Goal: Answer question/provide support: Answer question/provide support

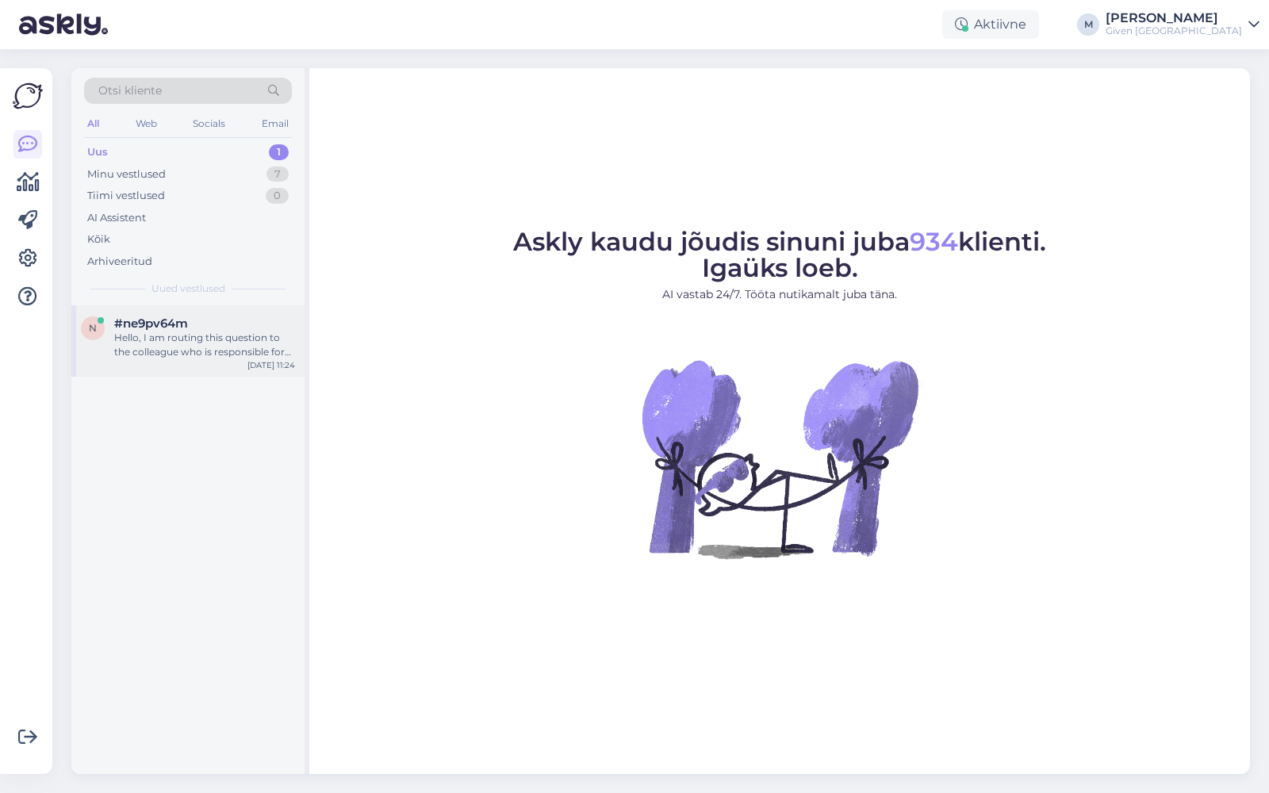
click at [194, 336] on div "Hello, I am routing this question to the colleague who is responsible for this …" at bounding box center [204, 345] width 181 height 29
click at [152, 334] on div "Здравствуйте, у меня случилась неприятность. заказала у вас подвеску, но [DATE]…" at bounding box center [204, 345] width 181 height 29
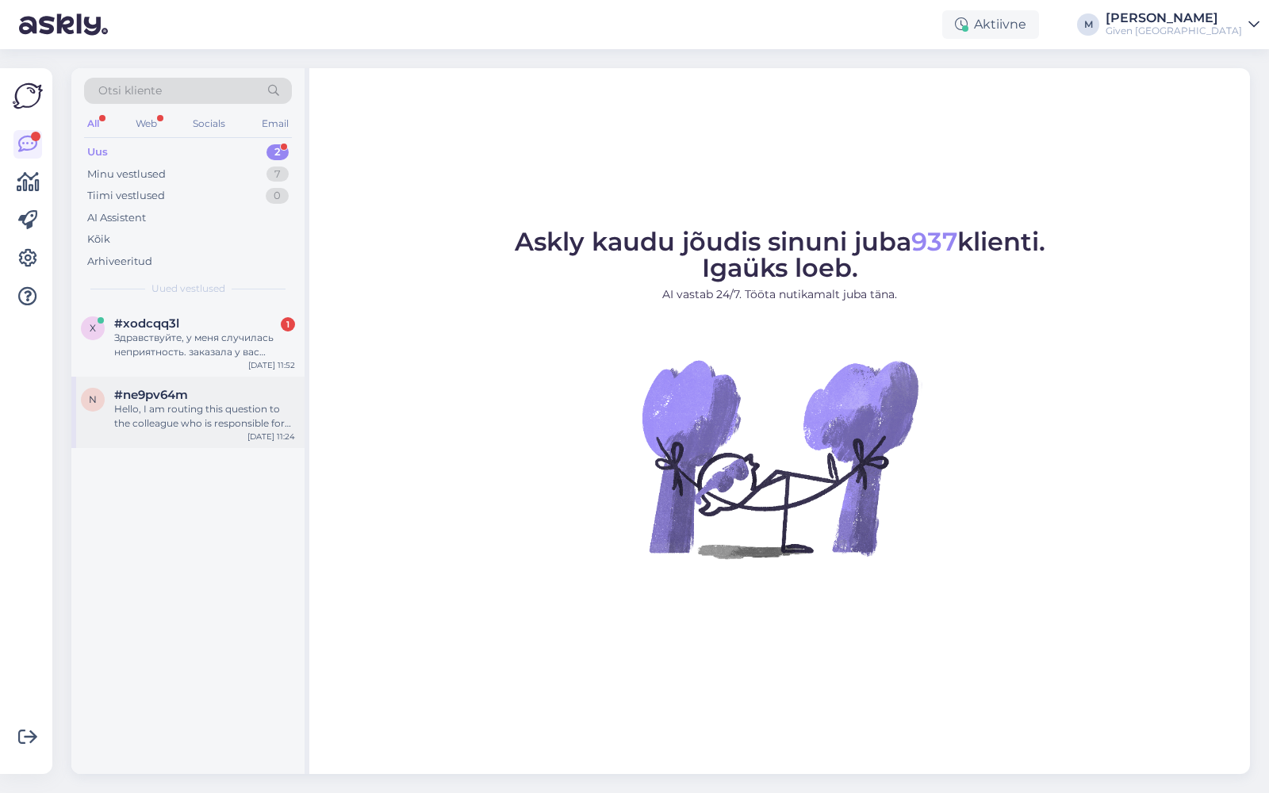
click at [228, 413] on div "Hello, I am routing this question to the colleague who is responsible for this …" at bounding box center [204, 416] width 181 height 29
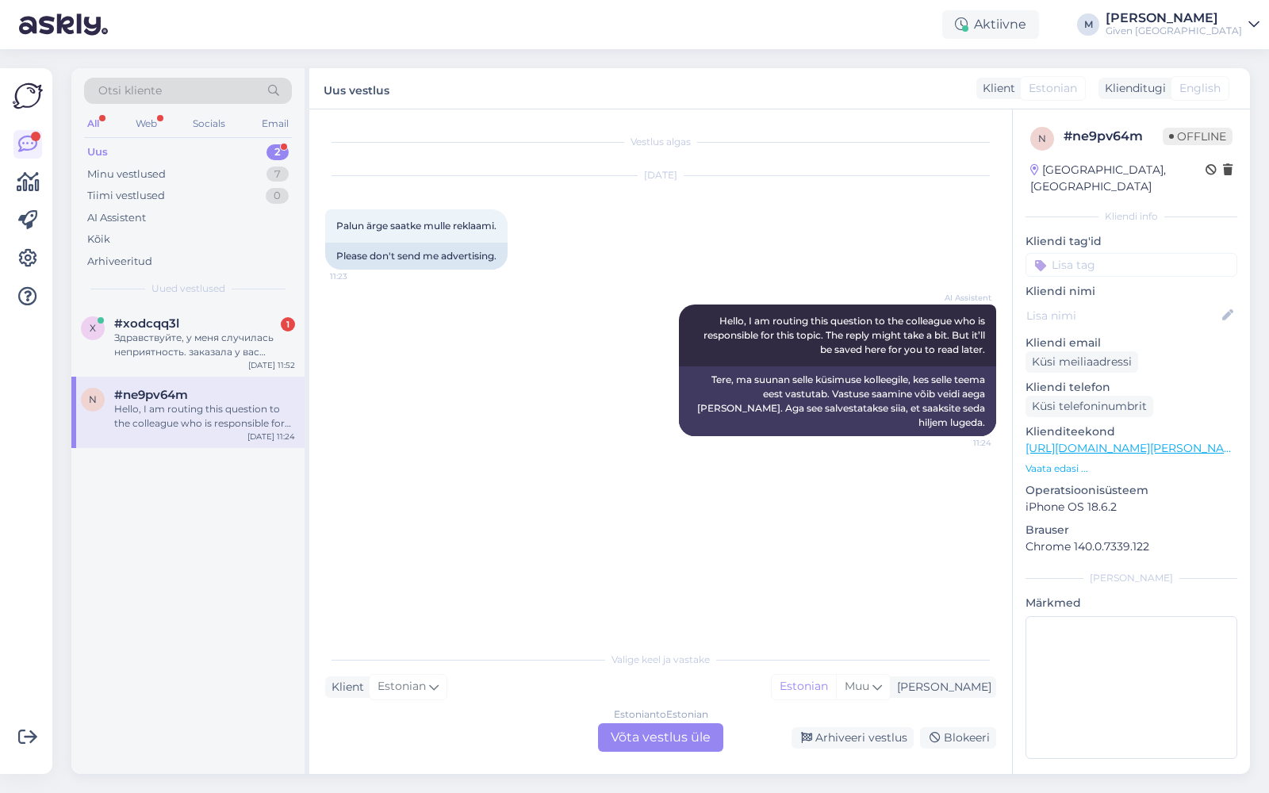
click at [681, 743] on div "Estonian to Estonian Võta vestlus üle" at bounding box center [660, 737] width 125 height 29
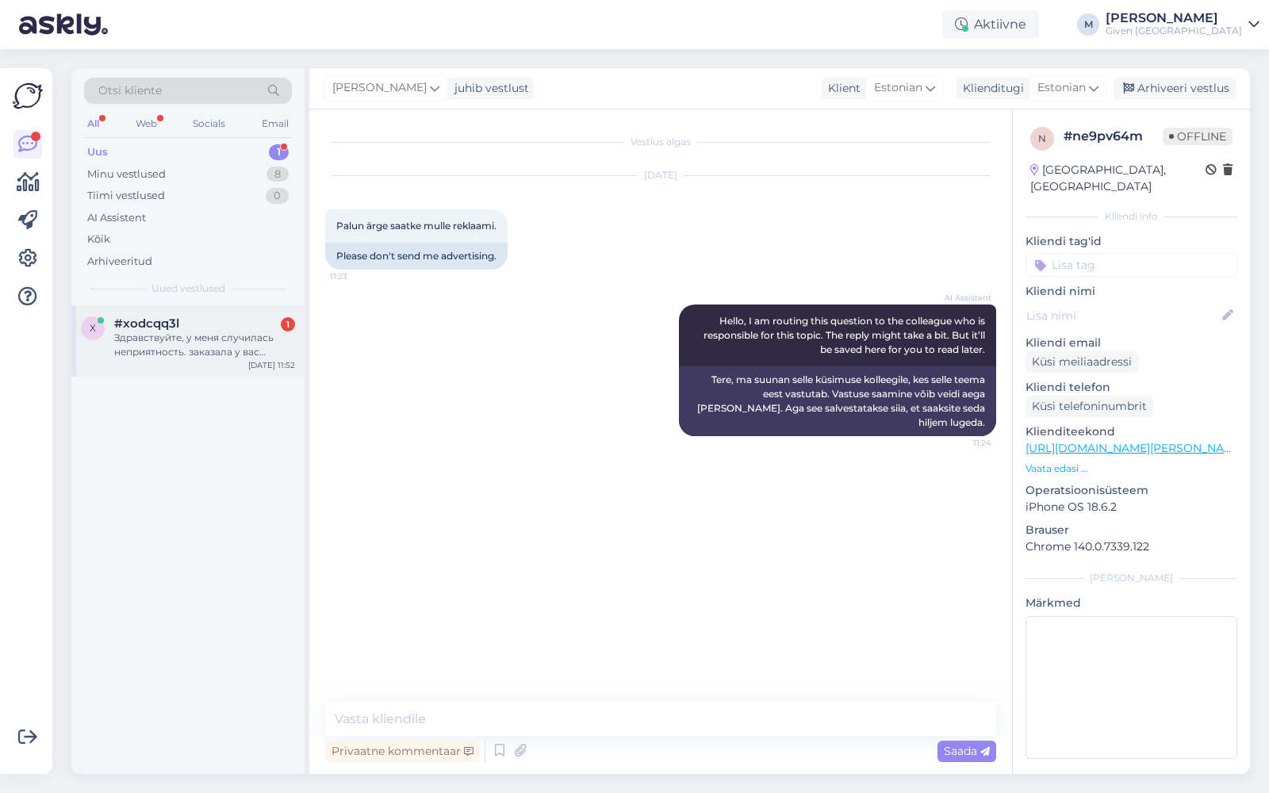
click at [251, 340] on div "Здравствуйте, у меня случилась неприятность. заказала у вас подвеску, но вчера …" at bounding box center [204, 345] width 181 height 29
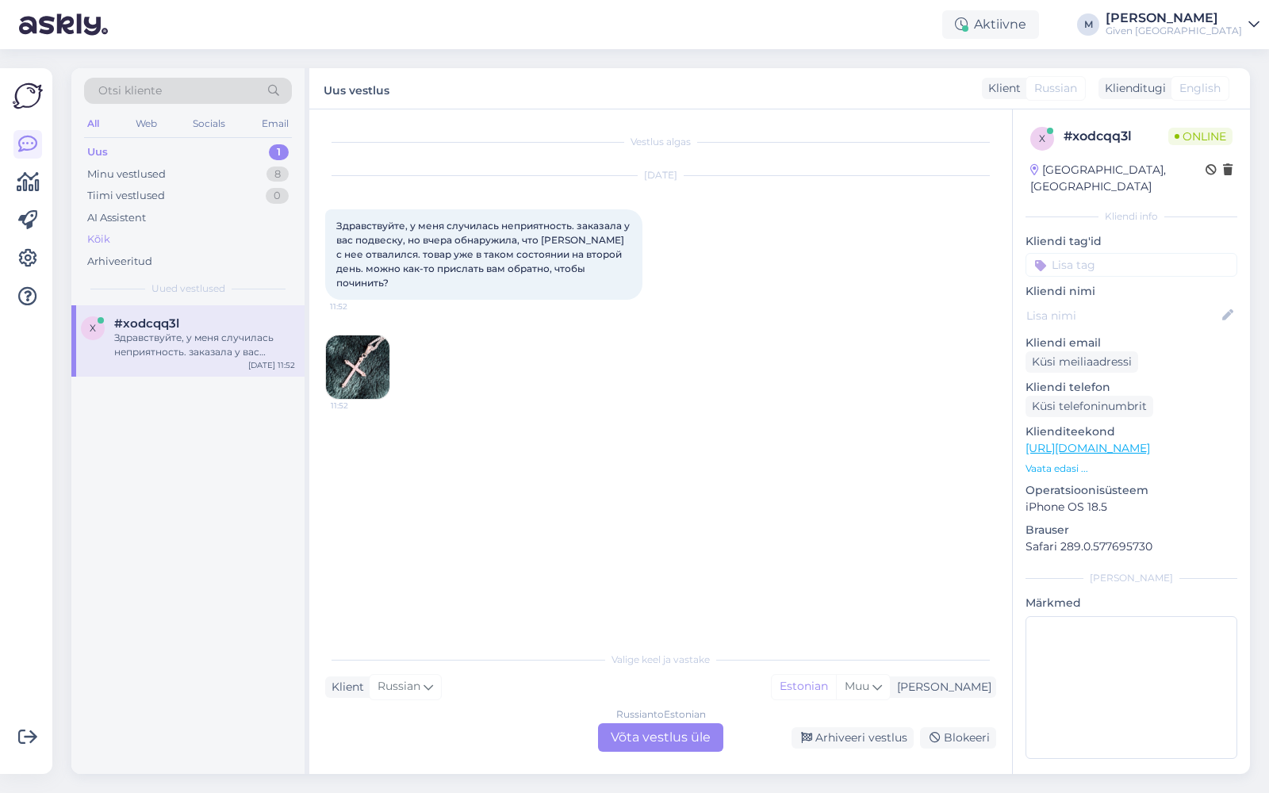
click at [148, 242] on div "Kõik" at bounding box center [188, 239] width 208 height 22
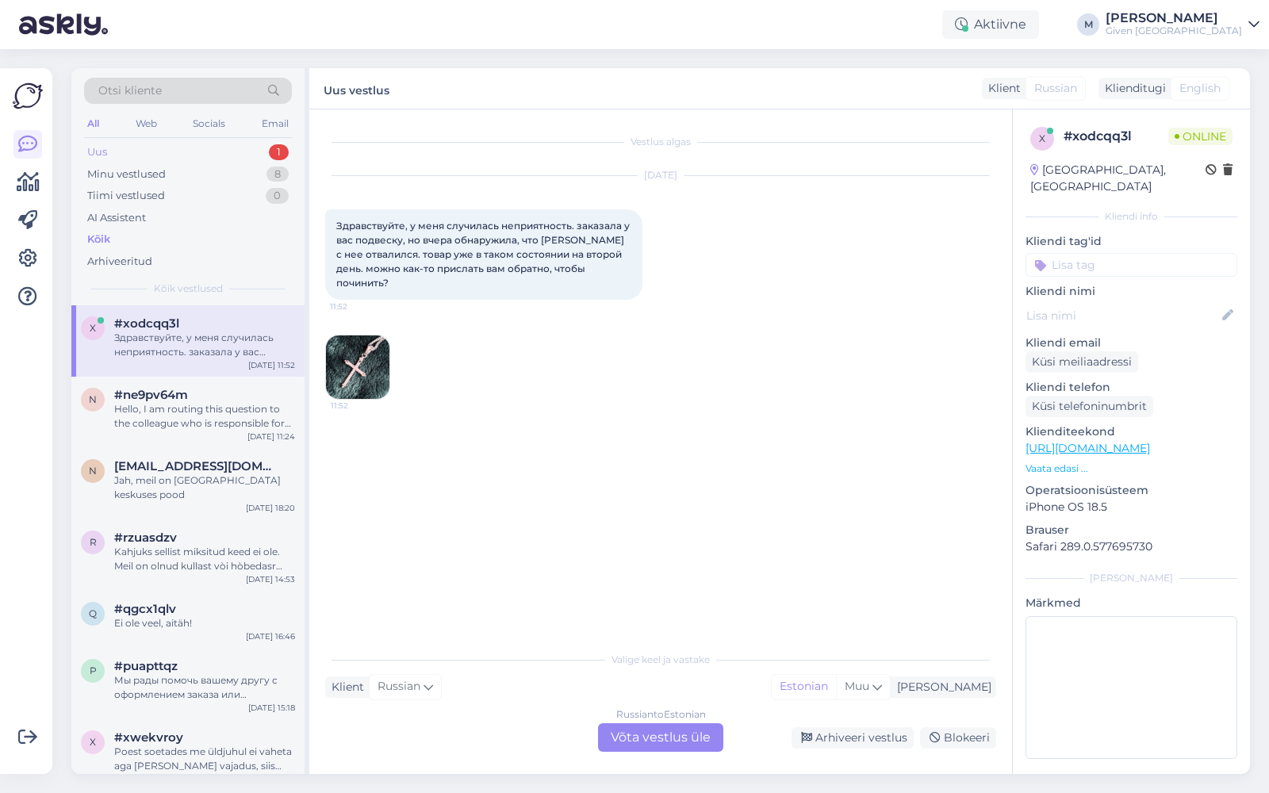
click at [140, 147] on div "Uus 1" at bounding box center [188, 152] width 208 height 22
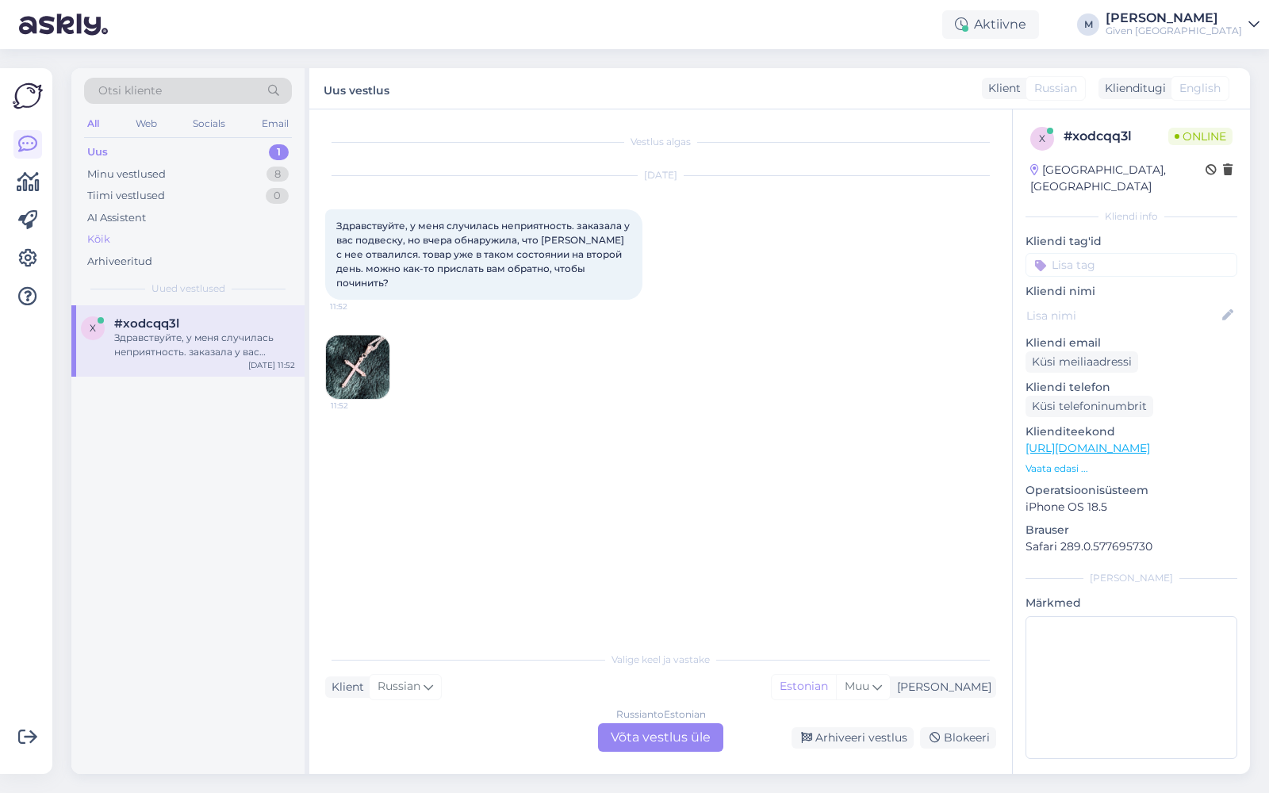
click at [134, 235] on div "Kõik" at bounding box center [188, 239] width 208 height 22
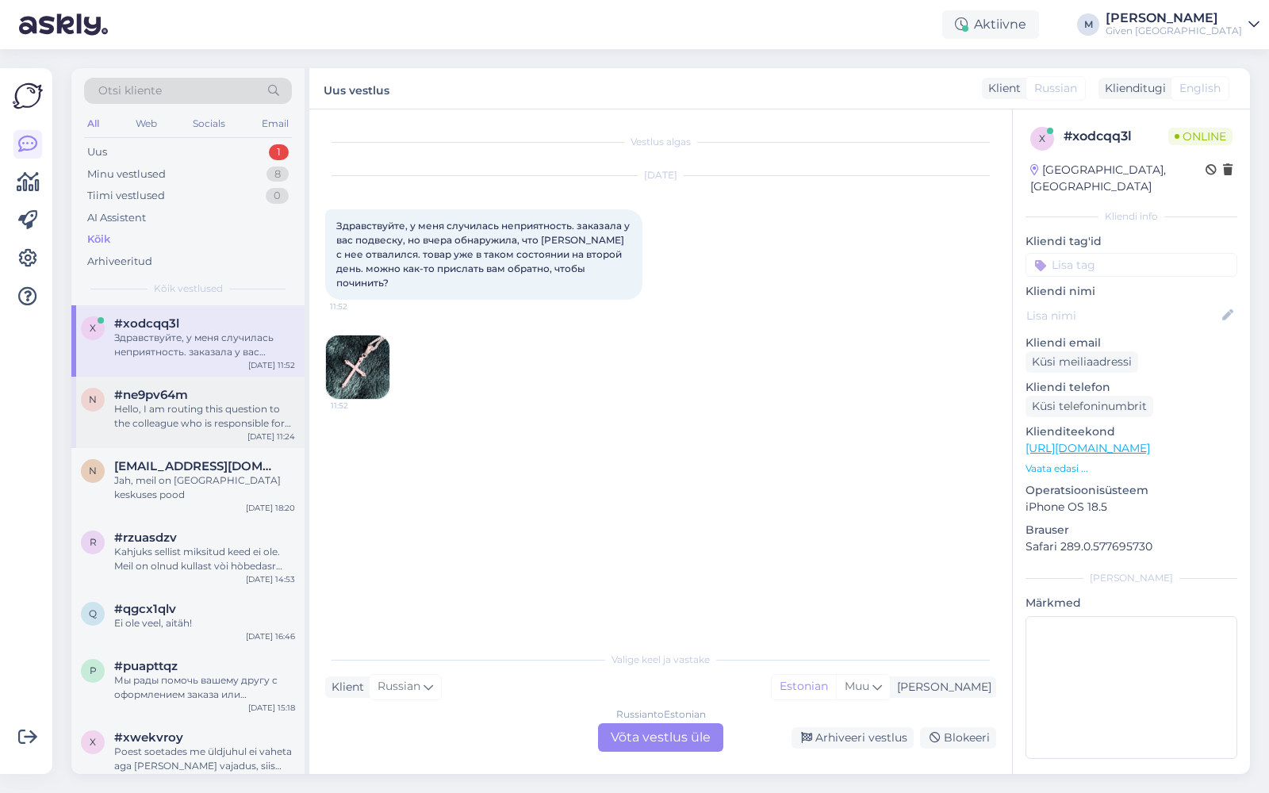
click at [209, 406] on div "Hello, I am routing this question to the colleague who is responsible for this …" at bounding box center [204, 416] width 181 height 29
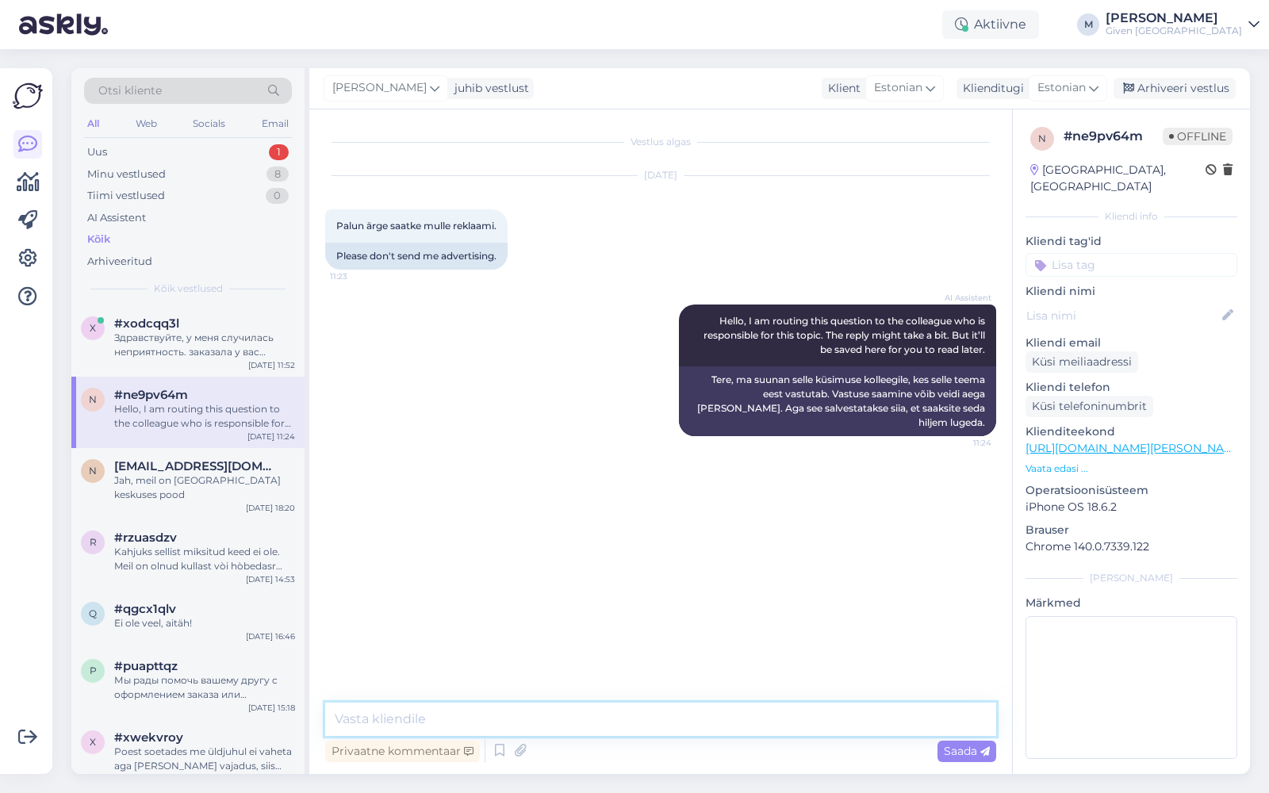
click at [758, 723] on textarea at bounding box center [660, 719] width 671 height 33
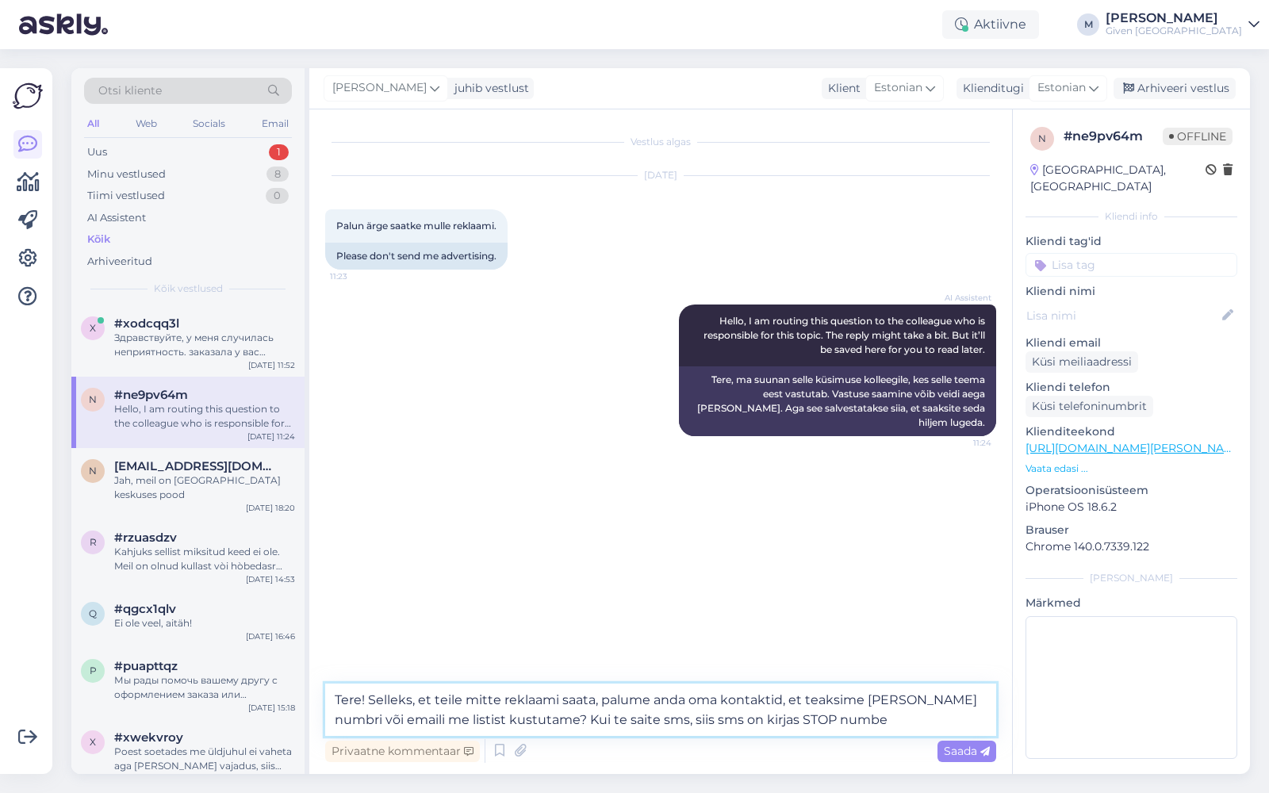
type textarea "Tere! Selleks, et teile mitte reklaami saata, palume anda oma kontaktid, et tea…"
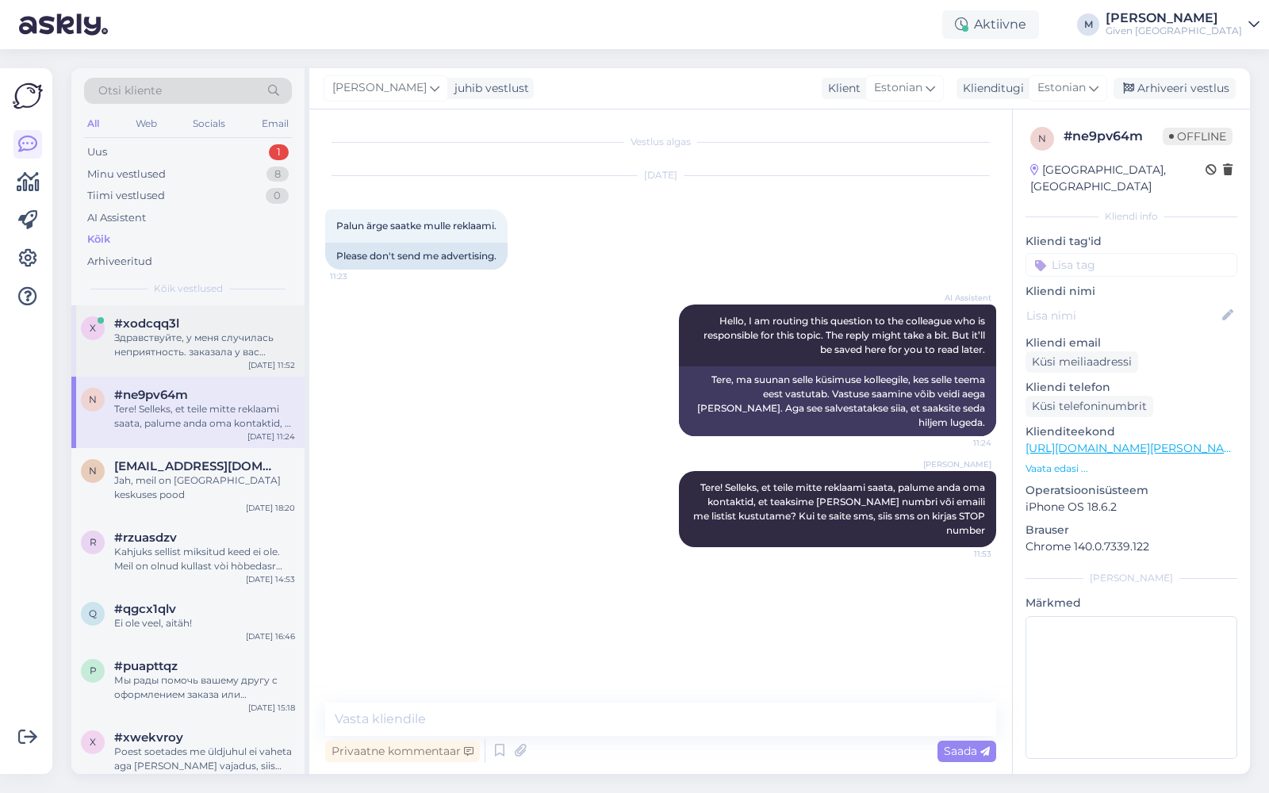
click at [186, 362] on div "x #xodcqq3l Здравствуйте, у меня случилась неприятность. заказала у вас подвеск…" at bounding box center [187, 340] width 233 height 71
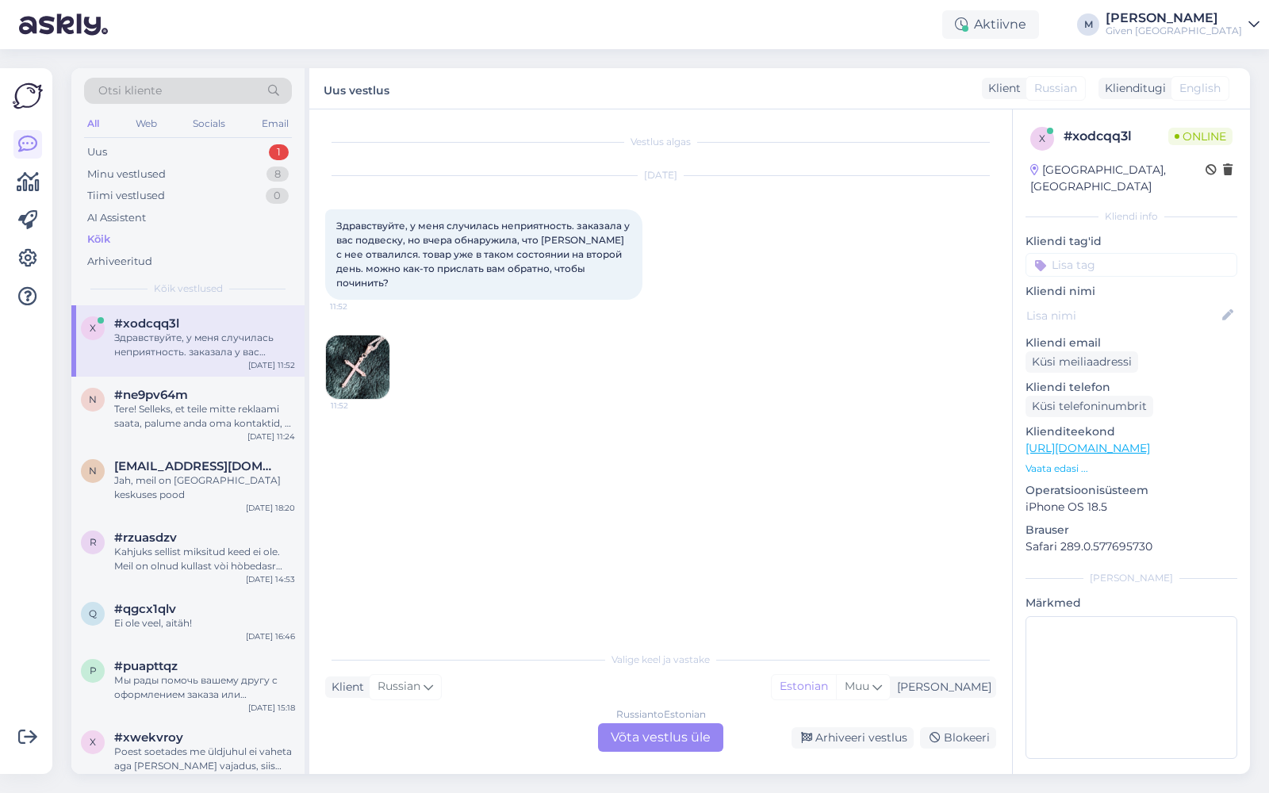
click at [650, 746] on div "Russian to Estonian Võta vestlus üle" at bounding box center [660, 737] width 125 height 29
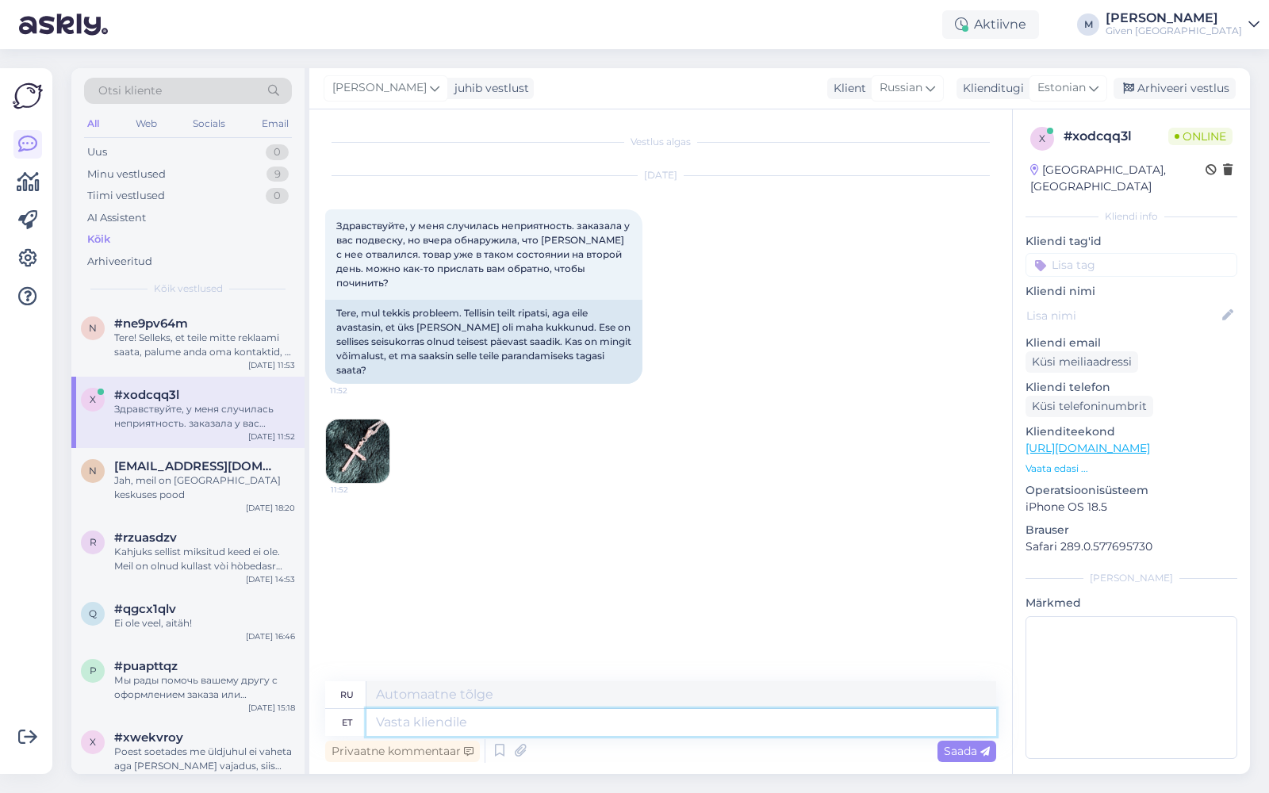
click at [606, 723] on textarea at bounding box center [681, 722] width 630 height 27
type textarea "Tere!"
type textarea "Привет"
type textarea "Tere! V"
type textarea "Привет!"
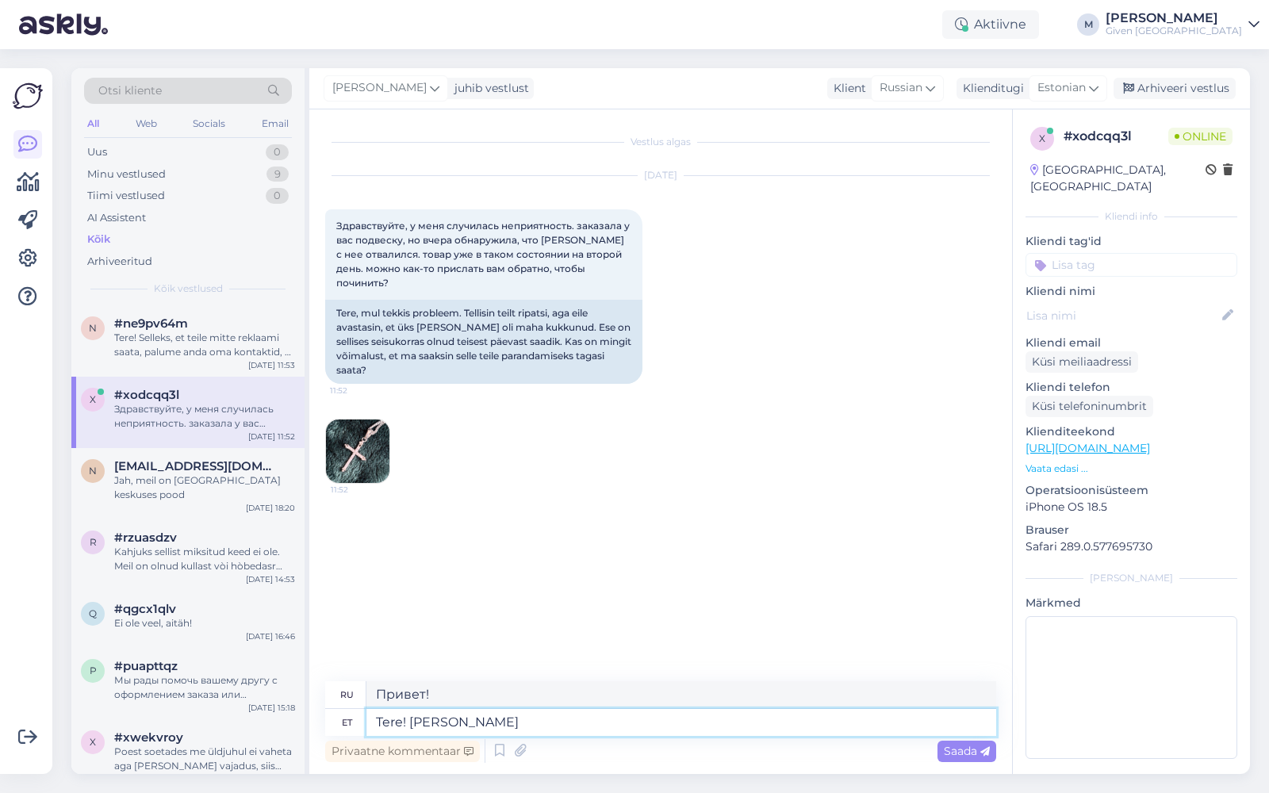
type textarea "Tere! Väga kah"
type textarea "Привет! Очень"
type textarea "Tere! Väga kahju kuu"
type textarea "Здравствуйте! Мне очень жаль."
type textarea "Tere! Väga kahju kuulda."
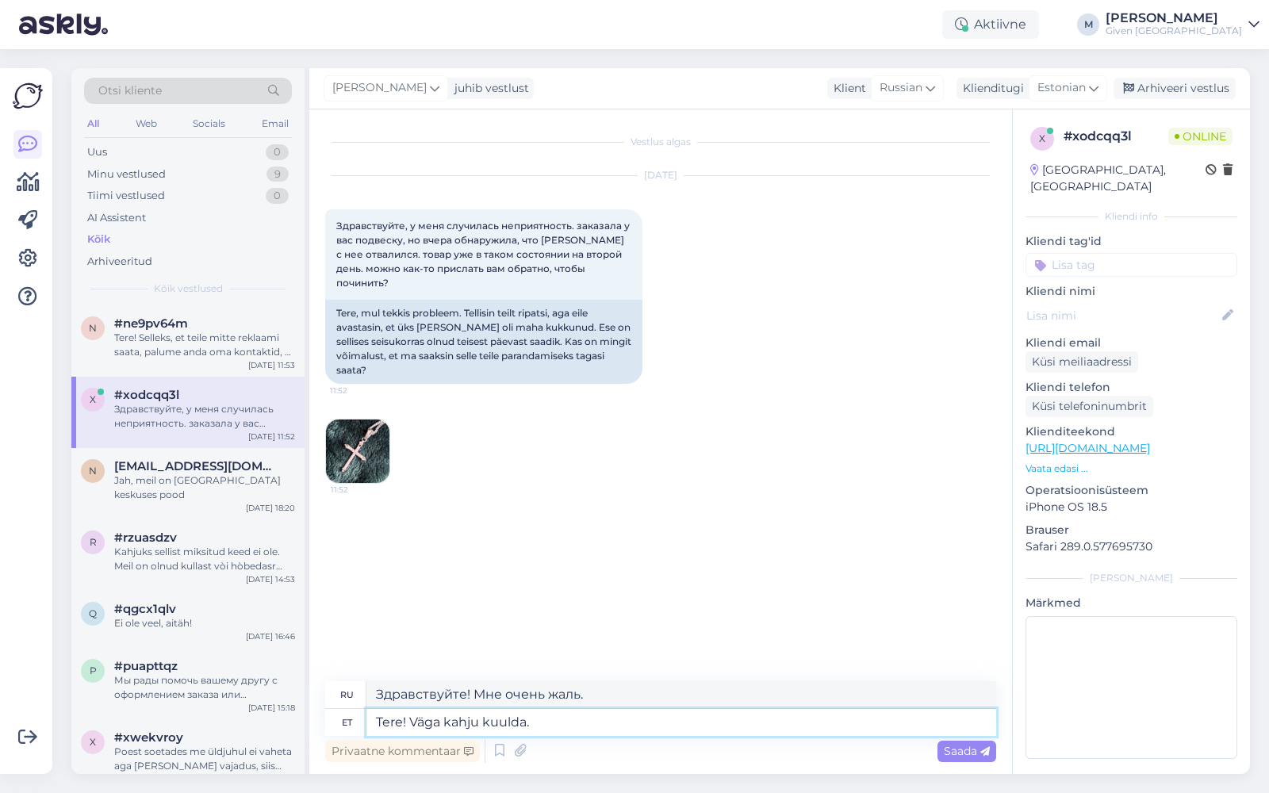
type textarea "Привет! Мне очень жаль это слышать."
type textarea "Tere! Väga kahju kuulda. Te saat"
type textarea "Здравствуйте! Мне очень жаль это слышать. Вы"
type textarea "Tere! Väga kahju kuulda. Te saate t"
type textarea "Привет! Мне очень жаль это слышать. Ты можешь"
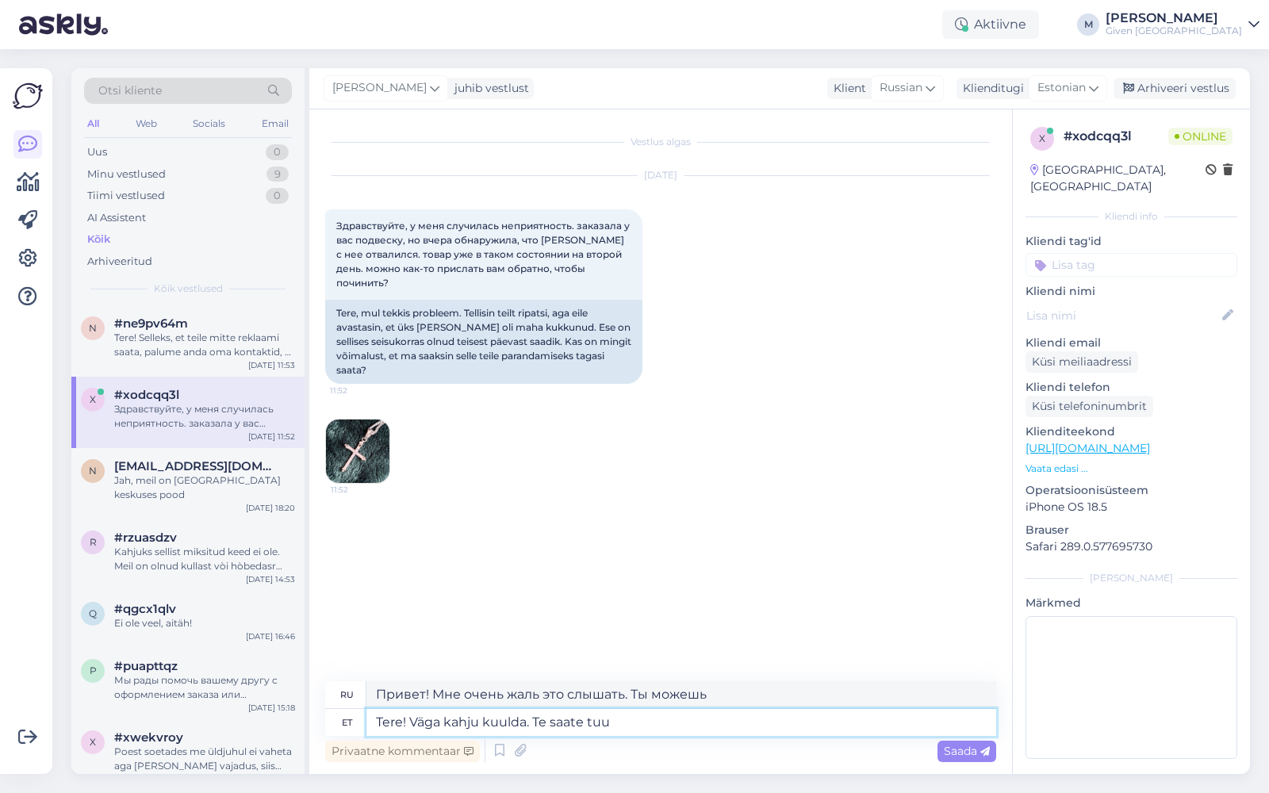
type textarea "Tere! Väga kahju kuulda. Te saate tuua"
type textarea "Здравствуйте! Мне очень жаль это слышать. Вы можете принести"
type textarea "Tere! Väga kahju kuulda. Te saate tuua risti"
type textarea "Здравствуйте! Очень жаль это слышать. Можете принести крестик?"
type textarea "Tere! Väga kahju kuulda. Te saate tuua risti teile so"
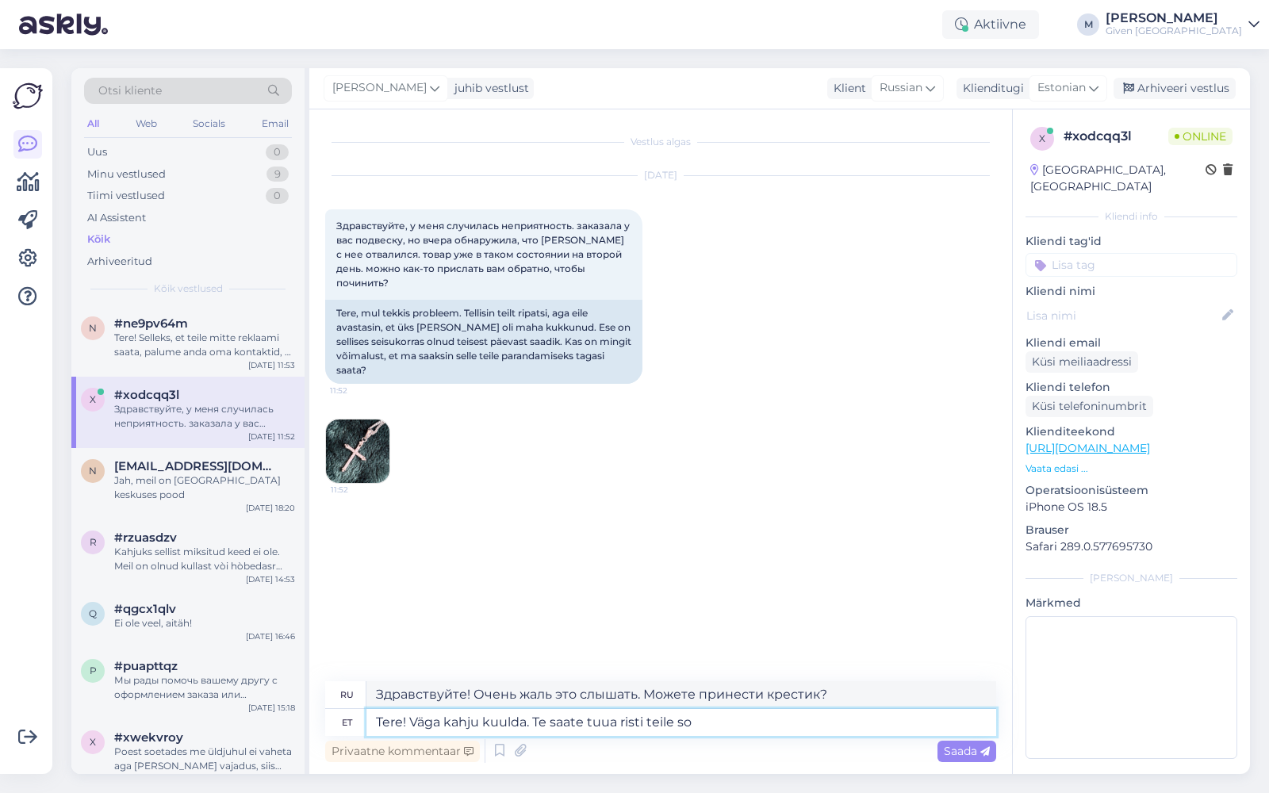
type textarea "Здравствуйте! Очень жаль это слышать. Вы можете принести крест себе."
type textarea "Tere! Väga kahju kuulda. Te saate tuua risti teile sobivasse GIV"
type textarea "Здравствуйте! Очень жаль это слышать. Вы можете принести крест в удобное для ва…"
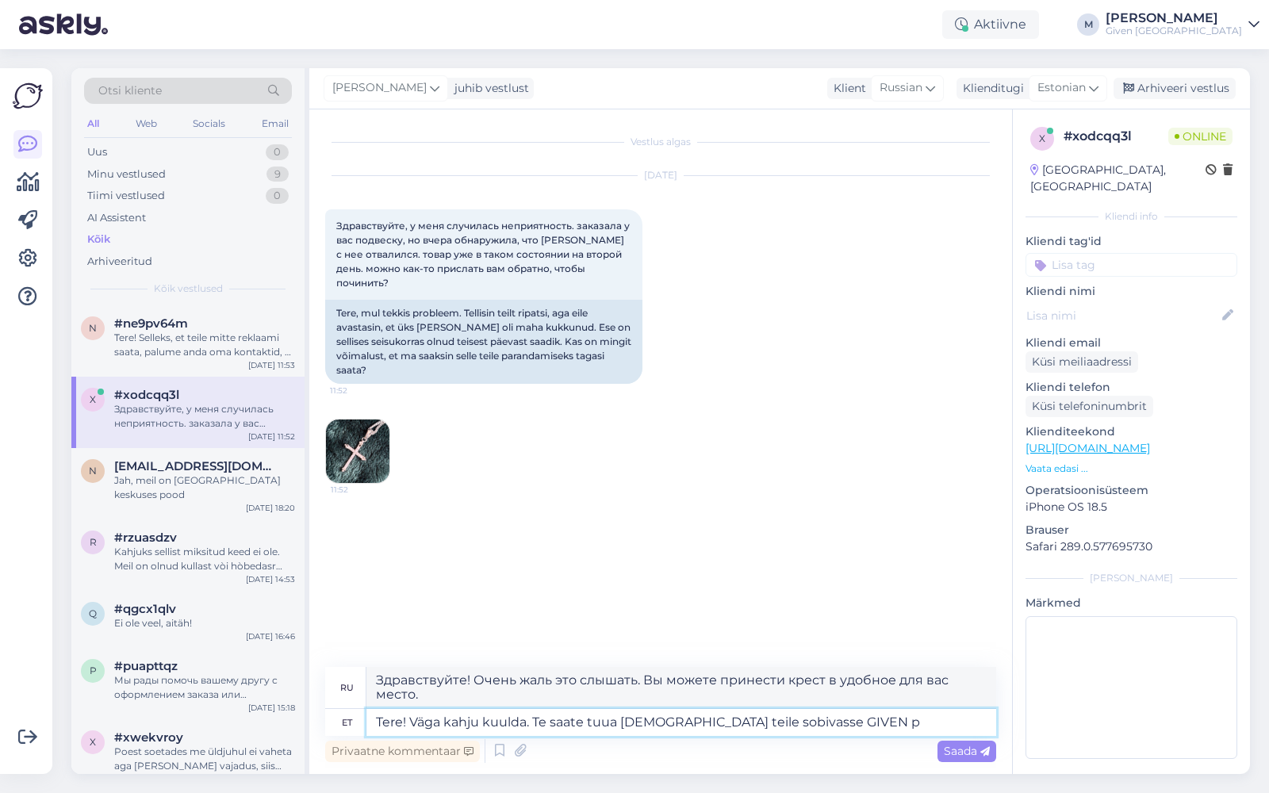
type textarea "Tere! Väga kahju kuulda. Te saate tuua risti teile sobivasse GIVEN po"
type textarea "Здравствуйте! Очень жаль это слышать. Вы можете принести крест к ДАНОМУ, которы…"
type textarea "Tere! Väga kahju kuulda. Te saate tuua risti teile sobivasse GIVEN poodi"
type textarea "Здравствуйте! Очень жаль это слышать. Вы можете принести крестик в любой удобны…"
type textarea "Tere! Väga kahju kuulda. Te saate tuua risti teile sobivasse GIVEN poodi garant…"
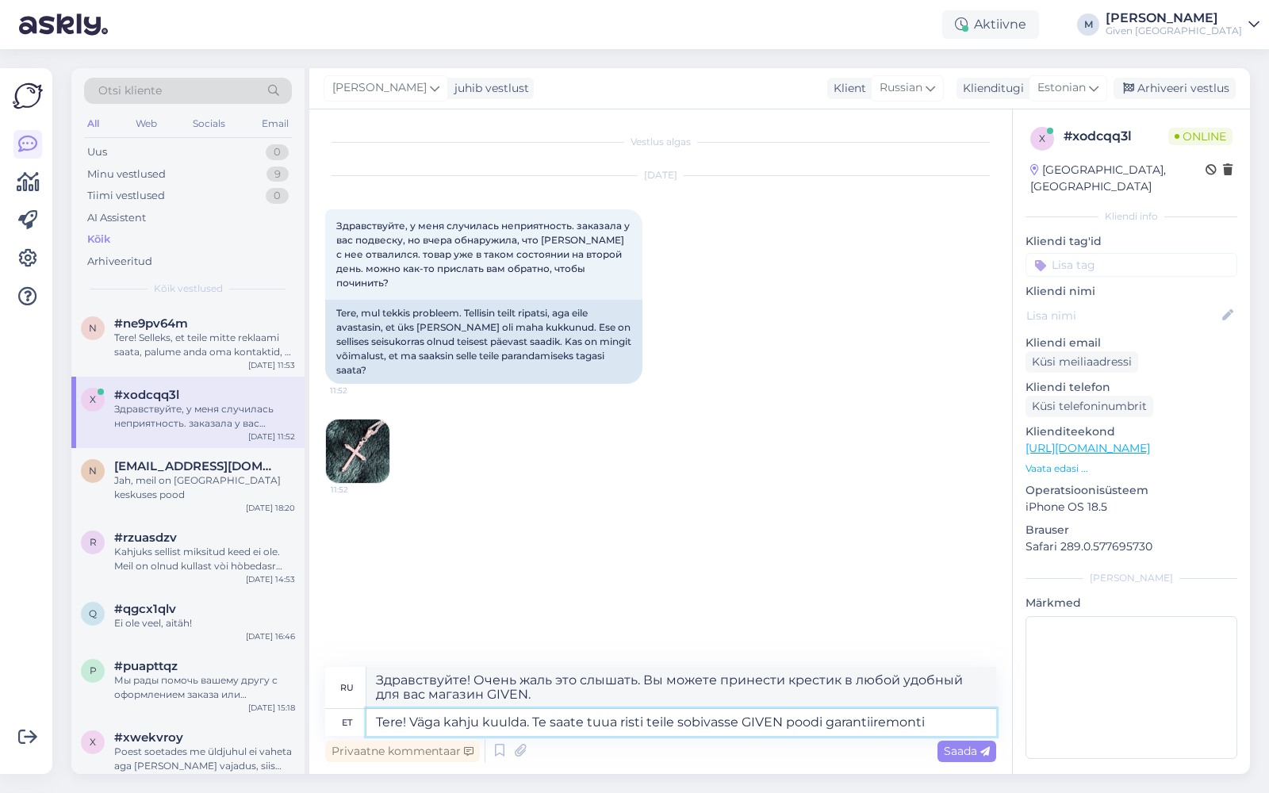
type textarea "Здравствуйте! Очень жаль это слышать. Вы можете отнести свой крест в УКАЗАННЫЙ …"
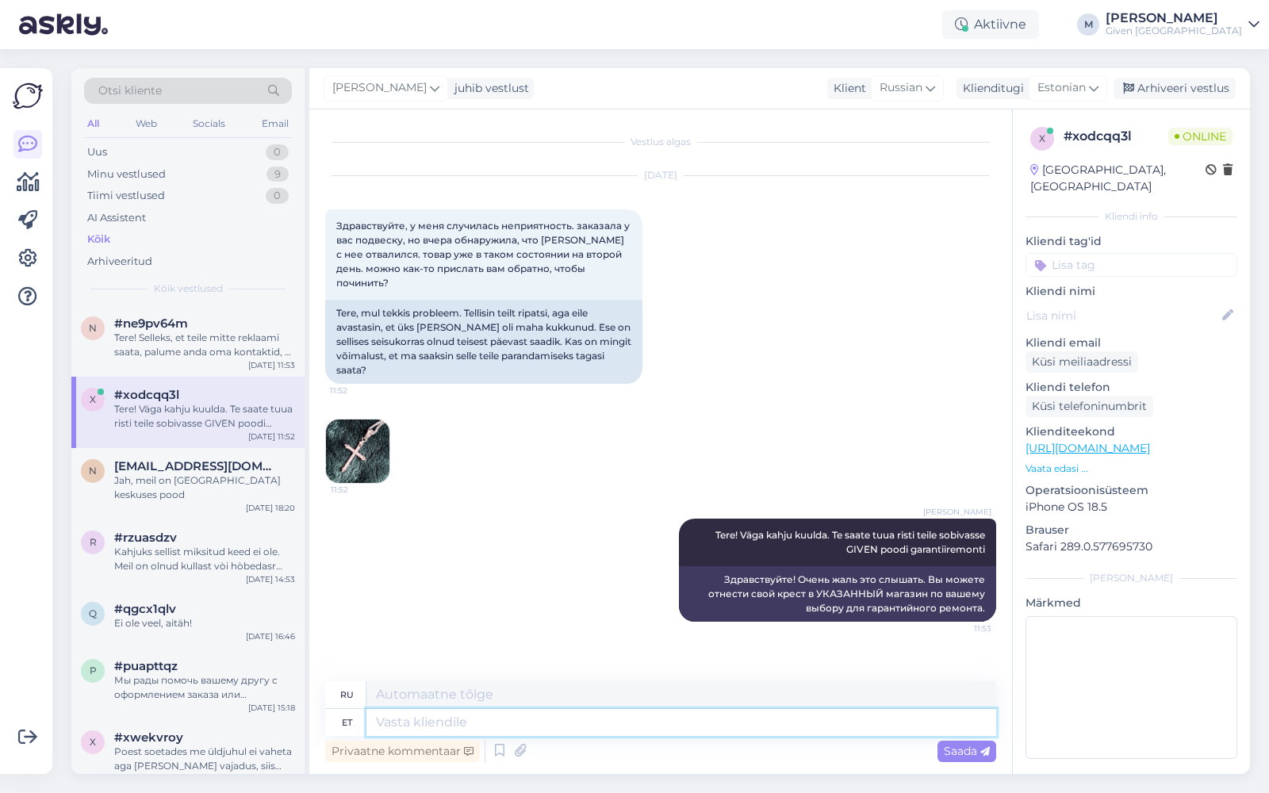
click at [827, 723] on textarea at bounding box center [681, 722] width 630 height 27
type textarea "GIVEN"
type textarea "ДАННЫЙ"
type textarea "GIVEN pood"
type textarea "магазин ДАННЫЙ"
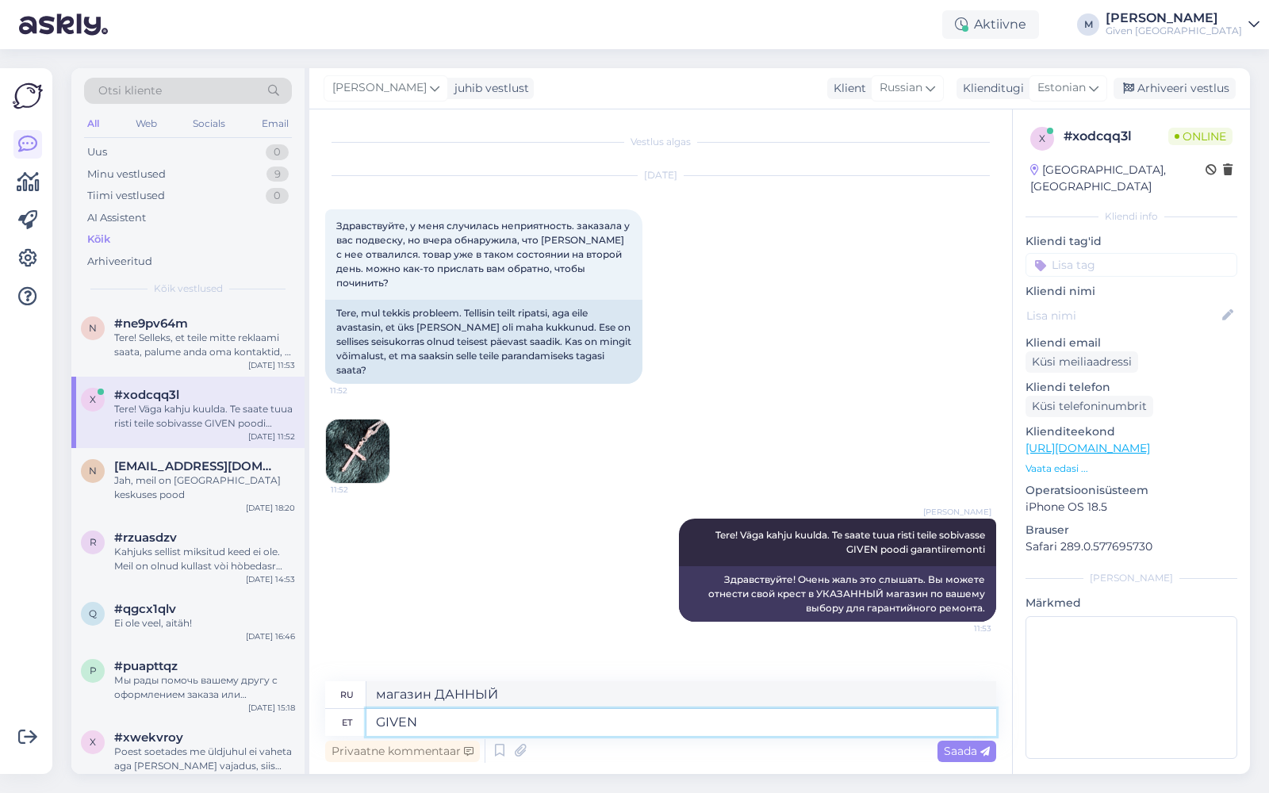
type textarea "GIVEN"
type textarea "ДАННЫЙ"
type textarea "GIVENi poodi"
type textarea "магазин ДАННЫЙ"
type textarea "GIVEN"
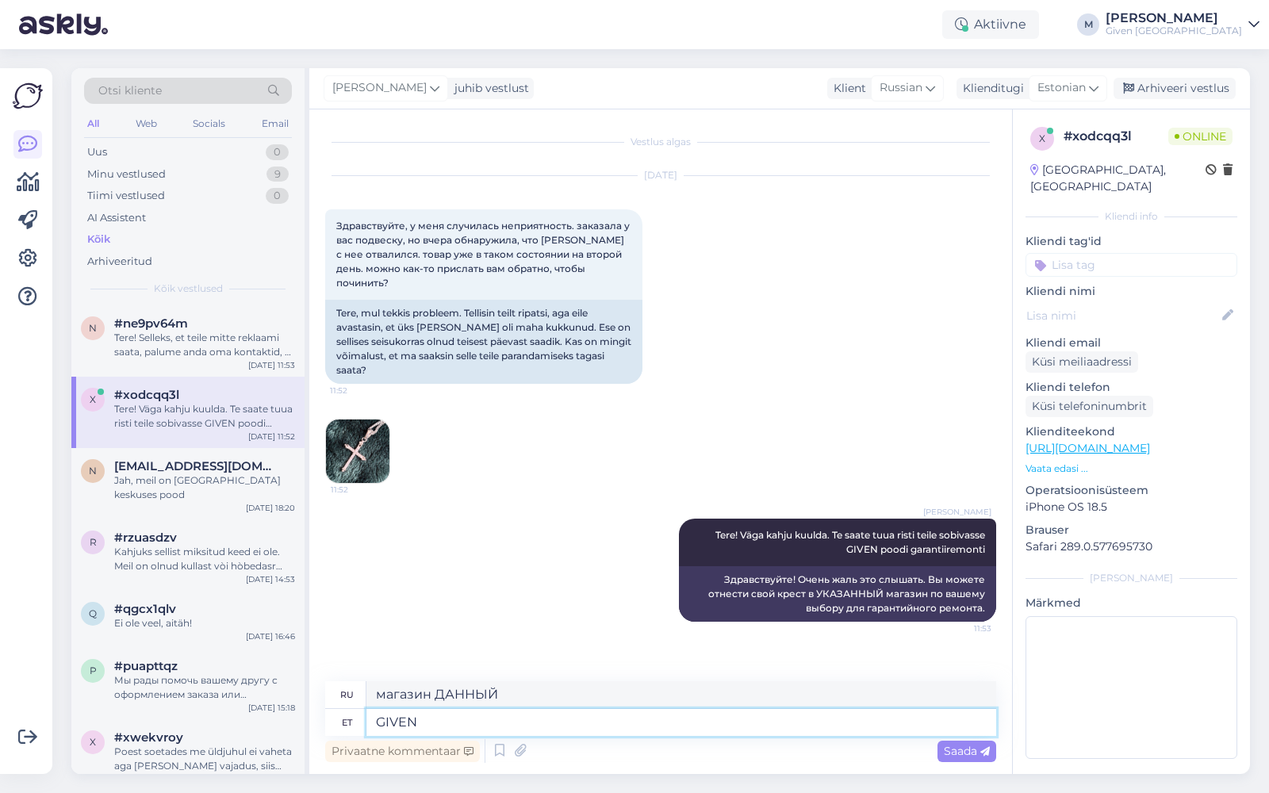
type textarea "ДАННЫЙ"
type textarea "G"
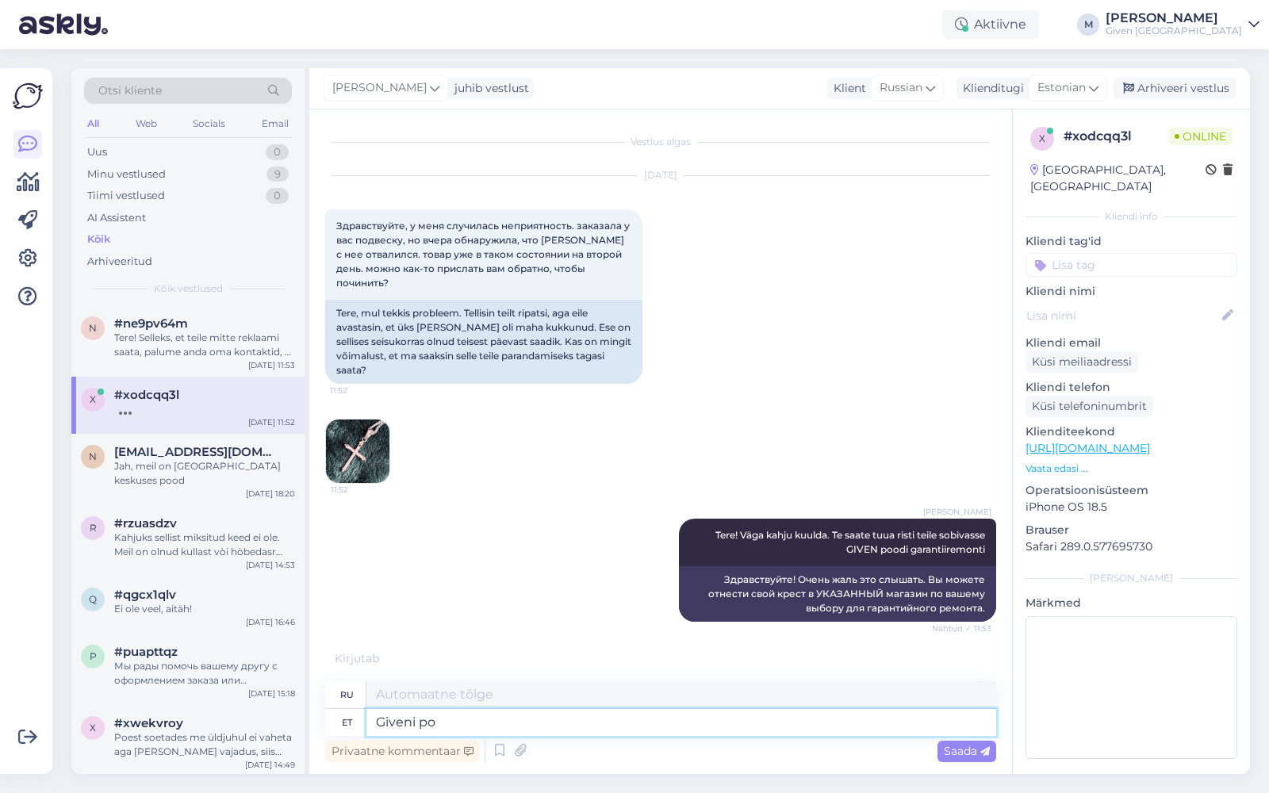
type textarea "Giveni poo"
type textarea "Данный"
type textarea "Giveni poodi"
type textarea "Магазин Гивена"
type textarea "Give"
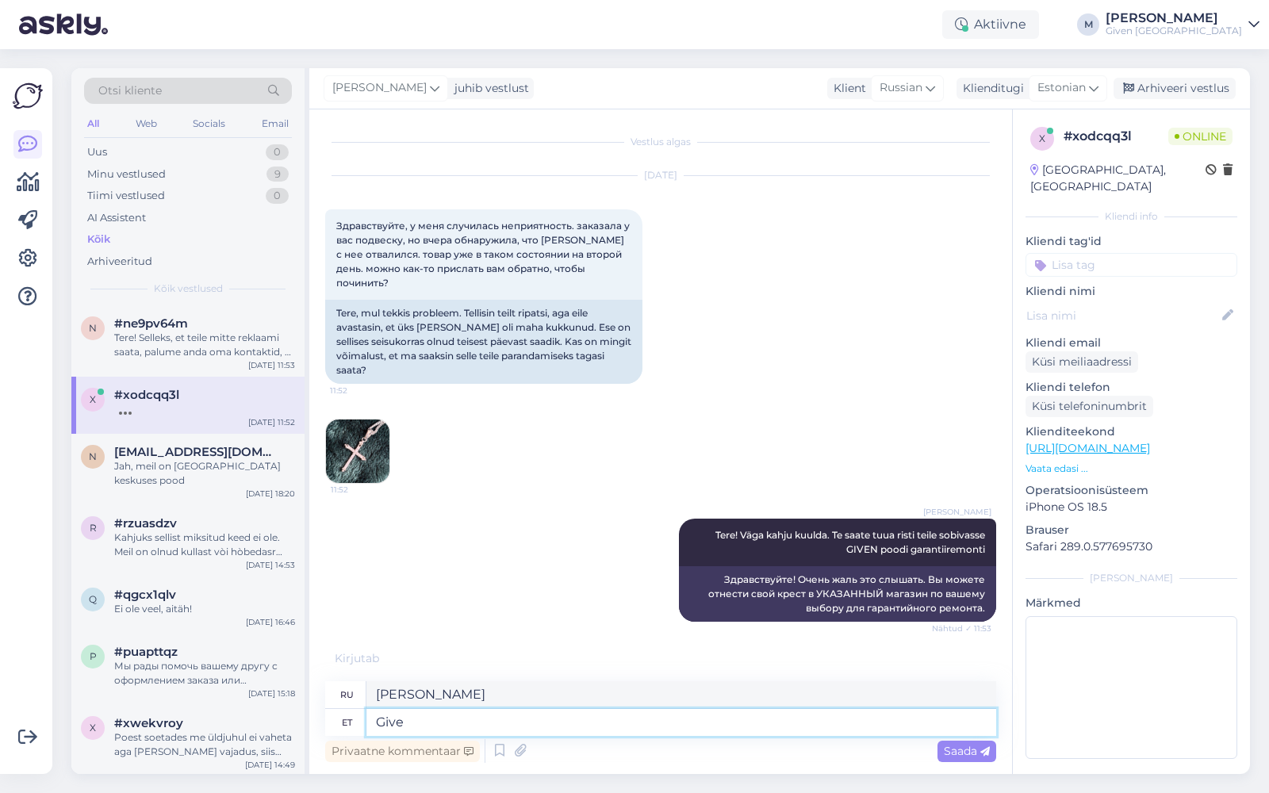
type textarea "Данный"
type textarea "G"
type textarea "Magazin"
type textarea "Журнал"
type textarea "Magazin GIVEN -"
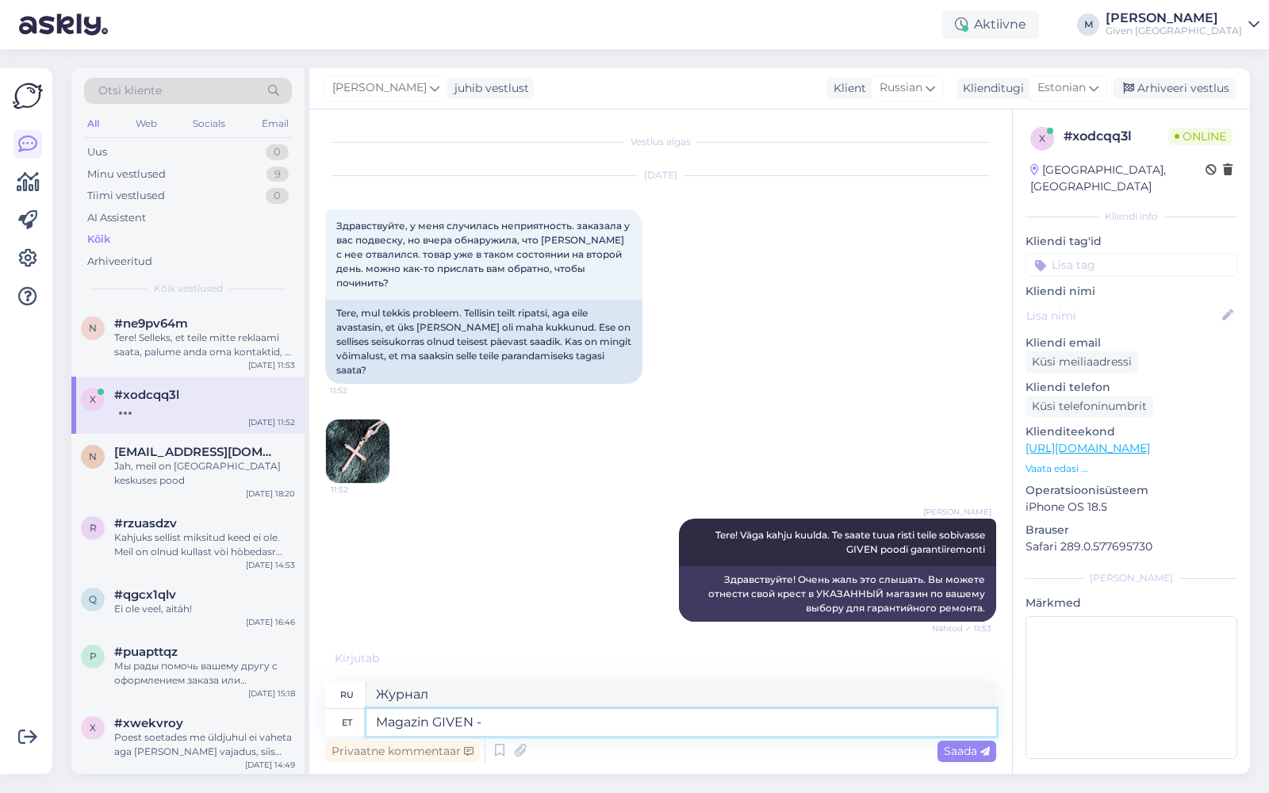
type textarea "Журнал GIVEN"
type textarea "Magazin GIVEN - vaband"
type textarea "Журнал GIVEN -"
type textarea "Magazin GIVEN - vabandan t"
type textarea "Журнал GIVEN - Извините"
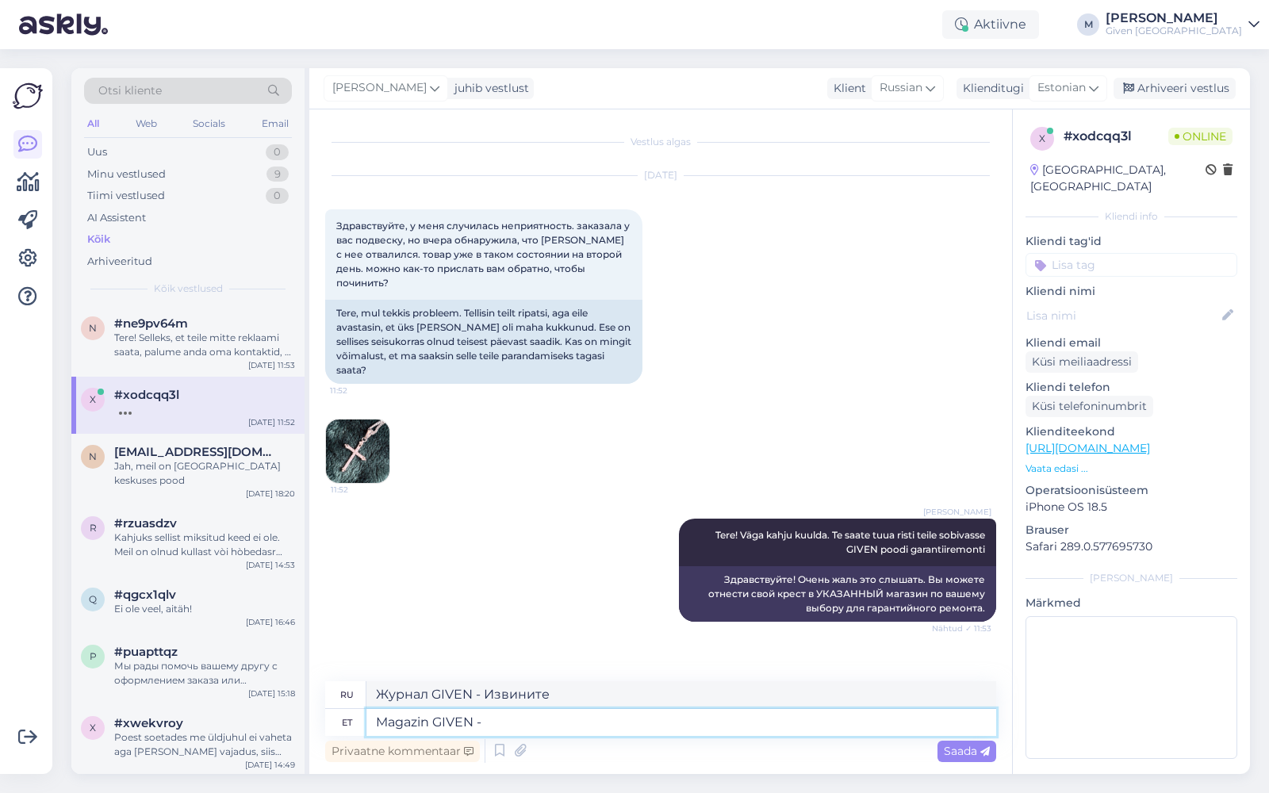
type textarea "Magazin GIVEN"
type textarea "Журнал GIVEN"
type textarea "Magazin GIVEN"
click at [643, 566] on icon at bounding box center [644, 571] width 10 height 10
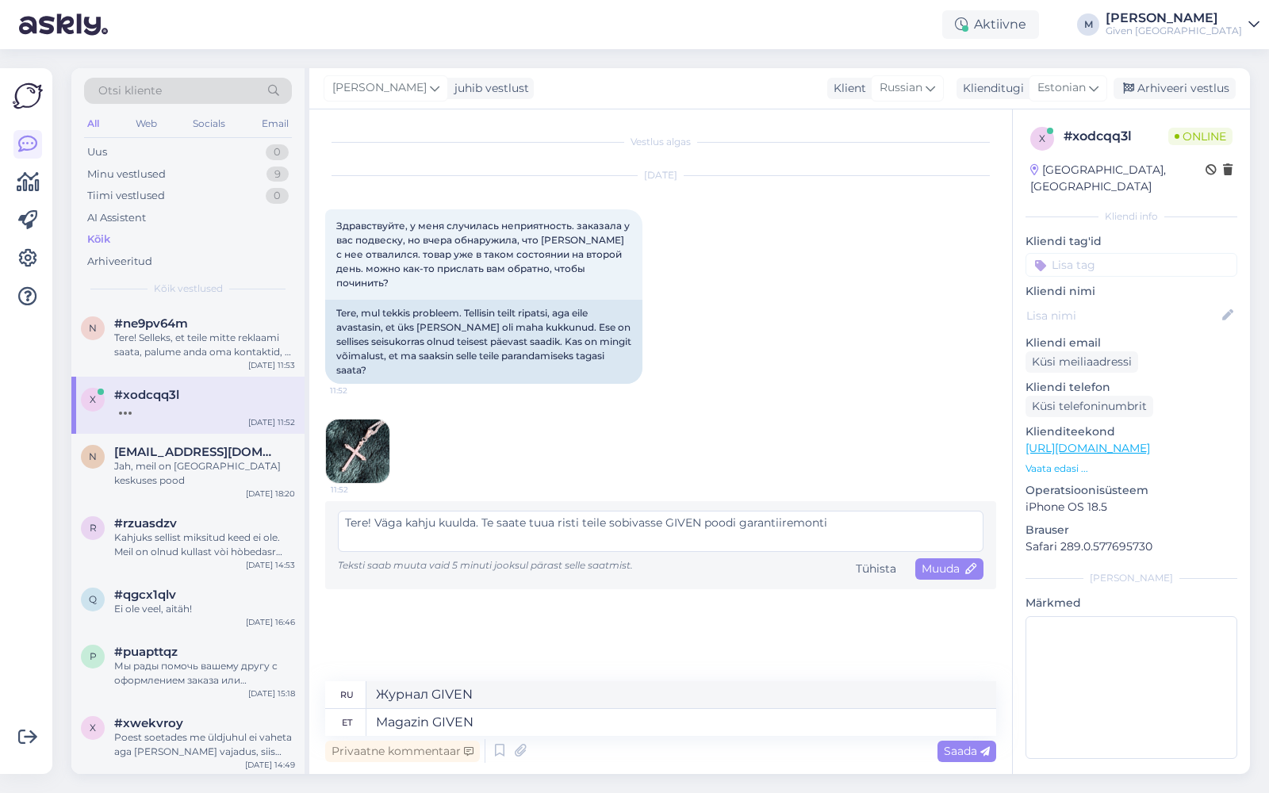
click at [700, 511] on textarea "Tere! Väga kahju kuulda. Te saate tuua risti teile sobivasse GIVEN poodi garant…" at bounding box center [661, 531] width 646 height 41
type textarea "Tere! Väga kahju kuulda. Te saate tuua risti teile sobivasse GIVENi poodi garan…"
click at [953, 562] on span "Muuda" at bounding box center [950, 569] width 56 height 14
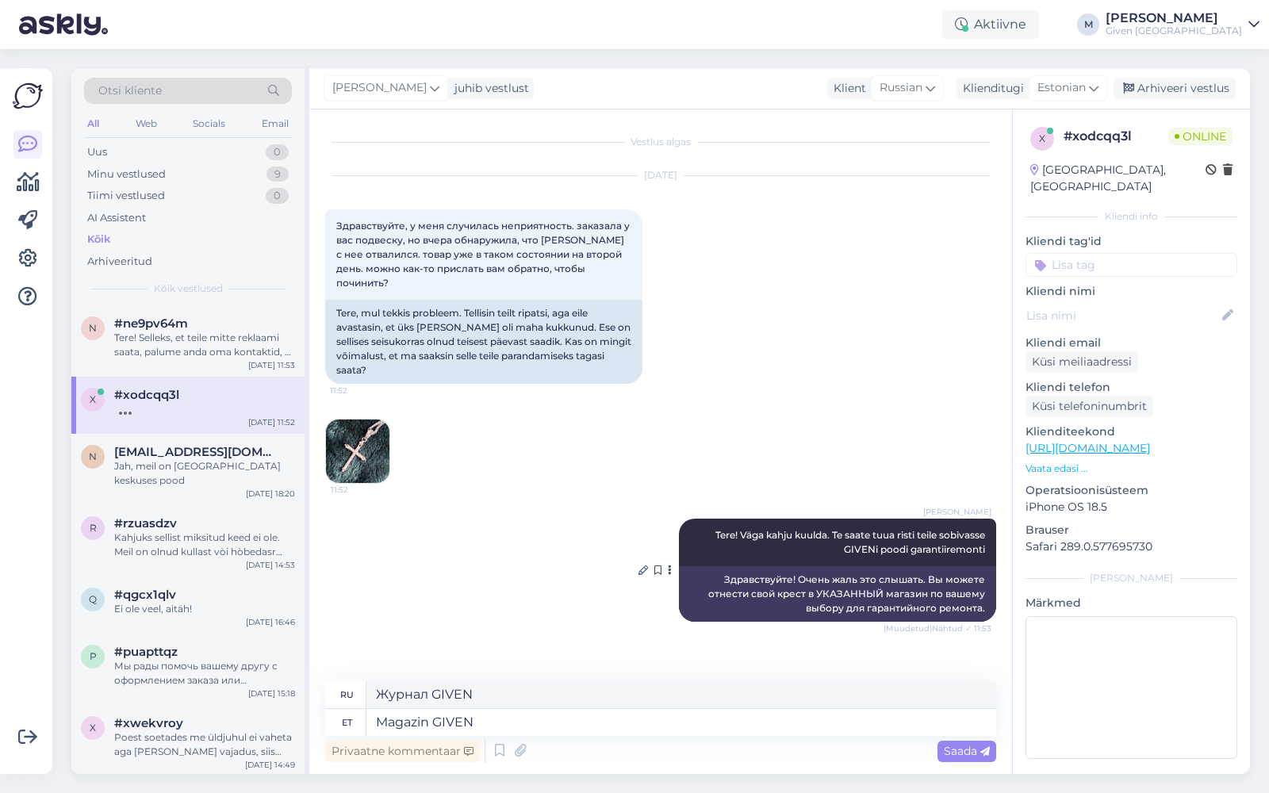
click at [818, 581] on div "Здравствуйте! Очень жаль это слышать. Вы можете отнести свой крест в УКАЗАННЫЙ …" at bounding box center [837, 594] width 317 height 56
drag, startPoint x: 489, startPoint y: 721, endPoint x: 374, endPoint y: 712, distance: 115.4
click at [374, 712] on textarea "Magazin GIVEN" at bounding box center [681, 722] width 630 height 27
click at [428, 630] on div "Vestlus algas Sep 18 2025 Здравствуйте, у меня случилась неприятность. заказала…" at bounding box center [667, 396] width 685 height 542
click at [221, 309] on div "n #ne9pv64m Tere! Selleks, et teile mitte reklaami saata, palume anda oma konta…" at bounding box center [187, 340] width 233 height 71
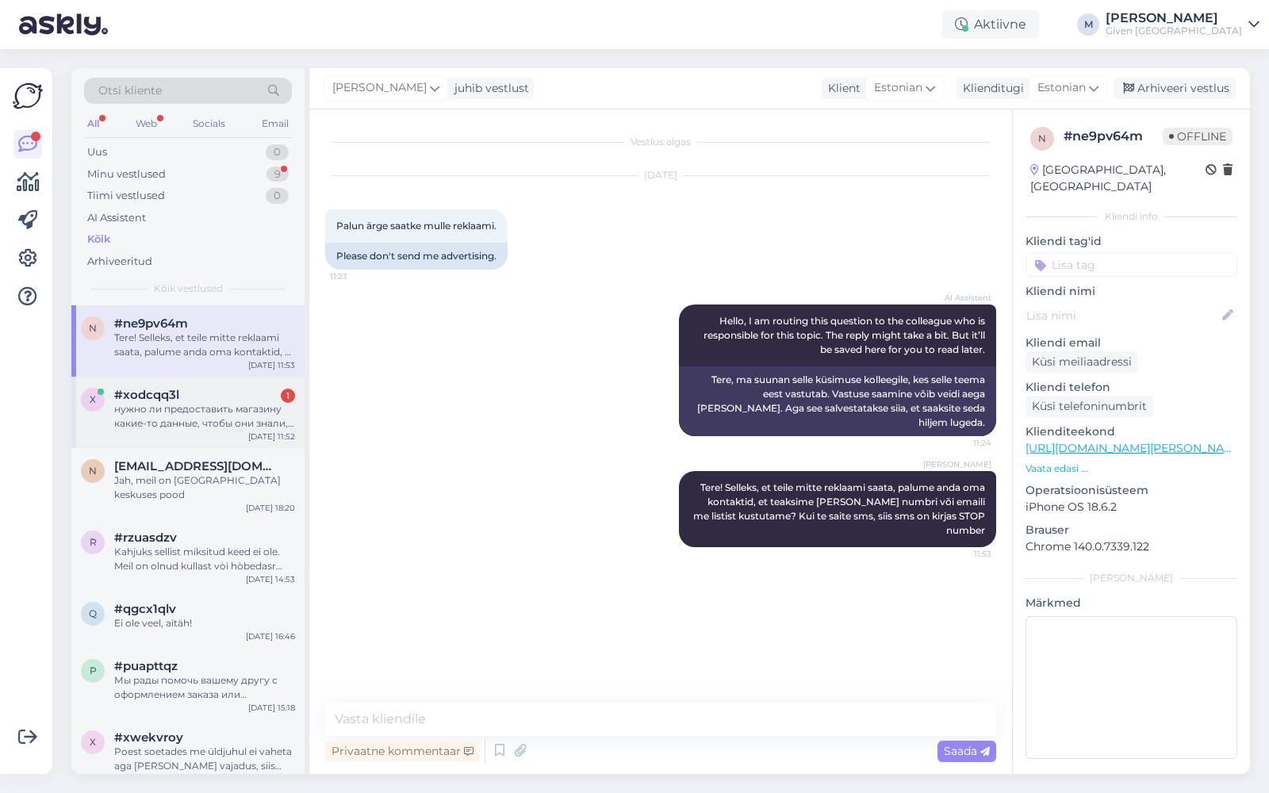
click at [242, 397] on div "#xodcqq3l 1" at bounding box center [204, 395] width 181 height 14
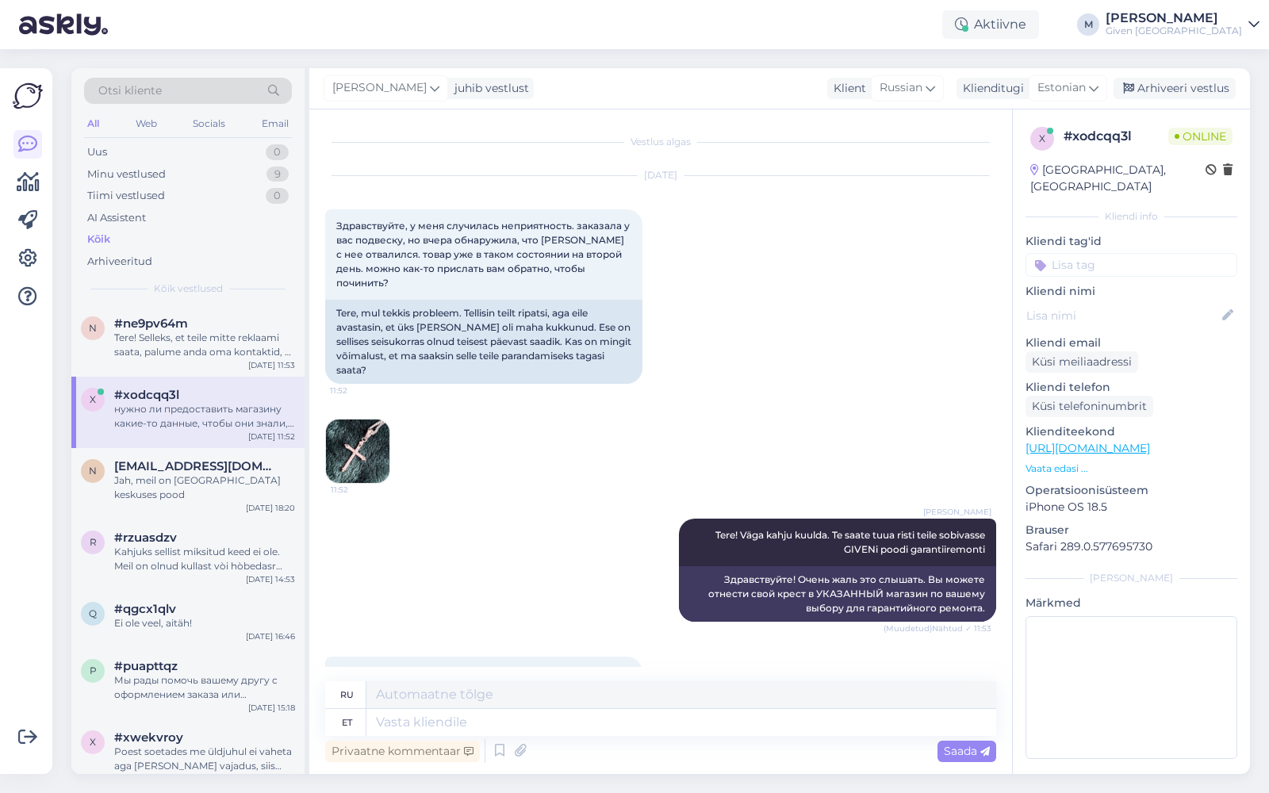
scroll to position [33, 0]
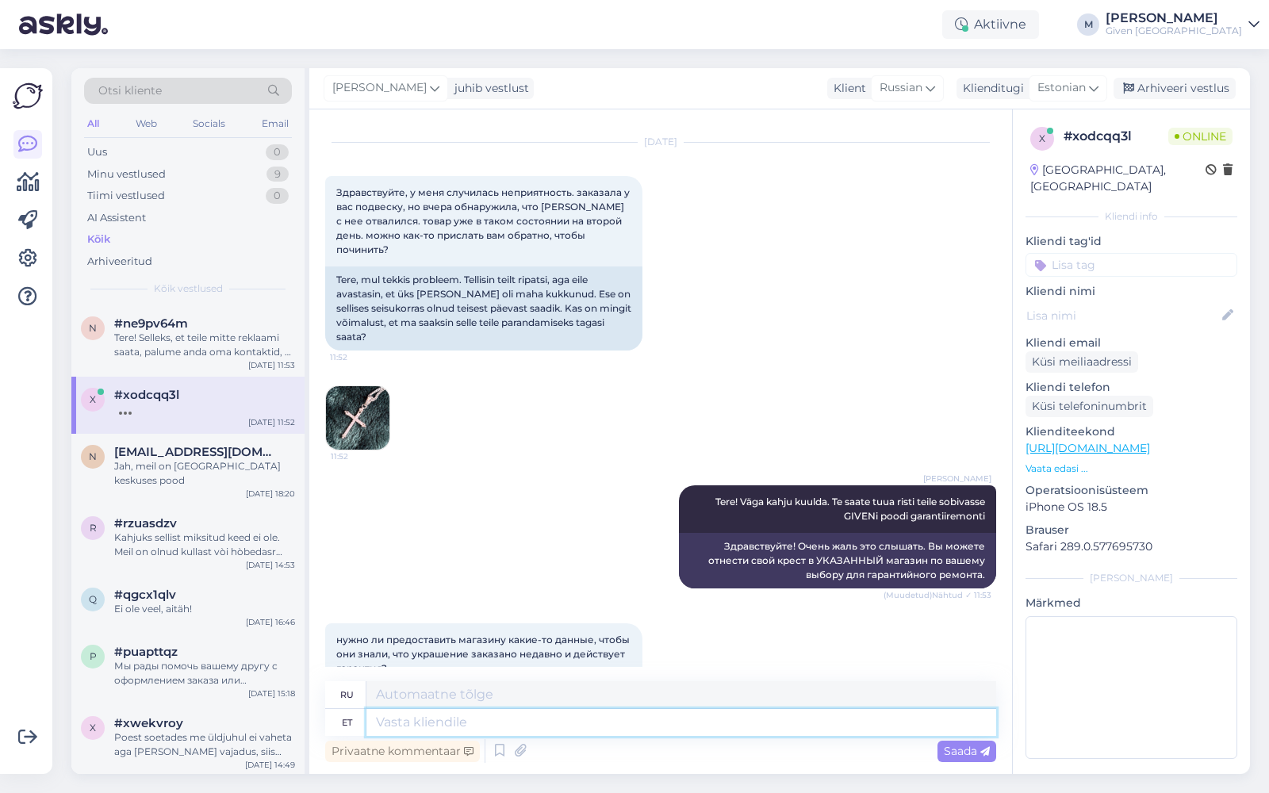
click at [487, 723] on textarea at bounding box center [681, 722] width 630 height 27
click at [782, 648] on div "нужно ли предоставить магазину какие-то данные, чтобы они знали, что украшение …" at bounding box center [660, 675] width 671 height 138
click at [537, 492] on div "Margot Tere! Väga kahju kuulda. Te saate tuua risti teile sobivasse GIVENi pood…" at bounding box center [660, 537] width 671 height 138
click at [548, 631] on div "нужно ли предоставить магазину какие-то данные, чтобы они знали, что украшение …" at bounding box center [483, 654] width 317 height 62
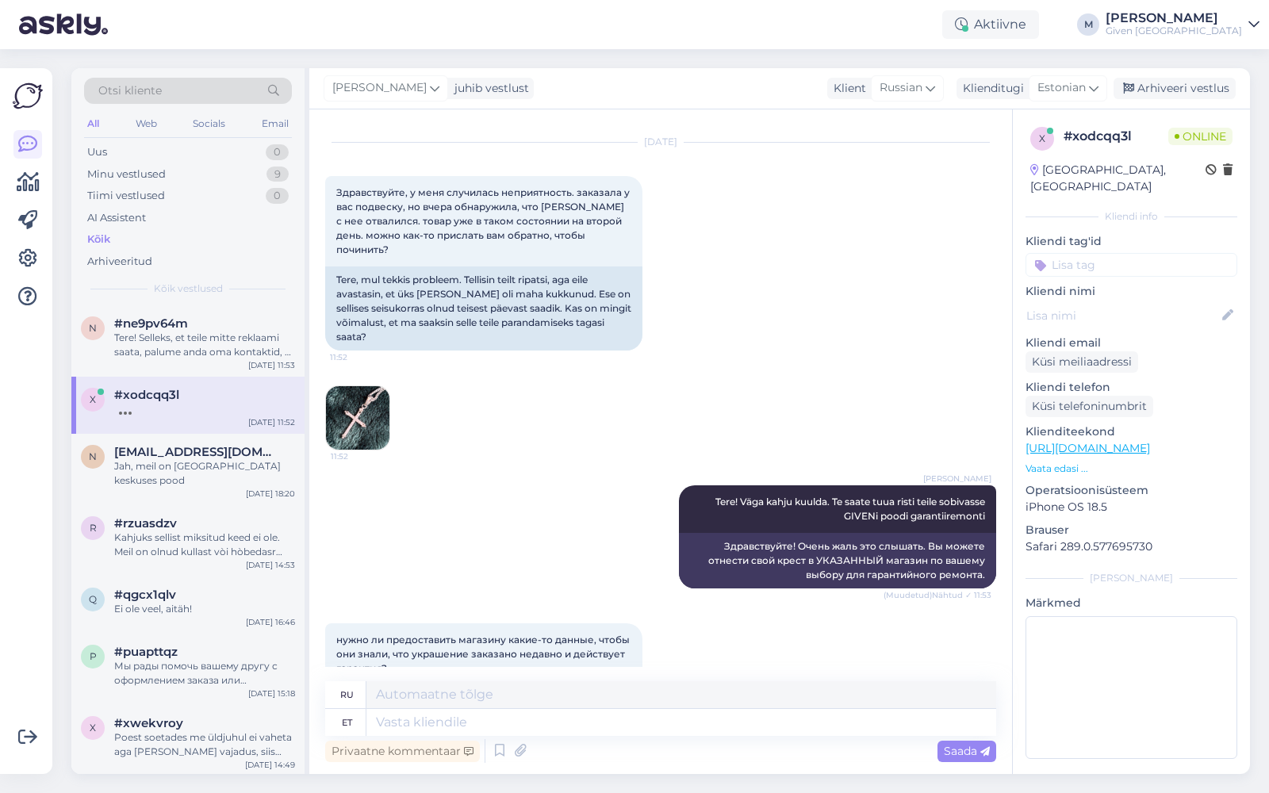
click at [687, 622] on div "нужно ли предоставить магазину какие-то данные, чтобы они знали, что украшение …" at bounding box center [660, 675] width 671 height 138
drag, startPoint x: 861, startPoint y: 644, endPoint x: 740, endPoint y: 533, distance: 163.9
click at [861, 643] on div "нужно ли предоставить магазину какие-то данные, чтобы они знали, что украшение …" at bounding box center [660, 675] width 671 height 138
click at [210, 327] on div "#ne9pv64m" at bounding box center [204, 324] width 181 height 14
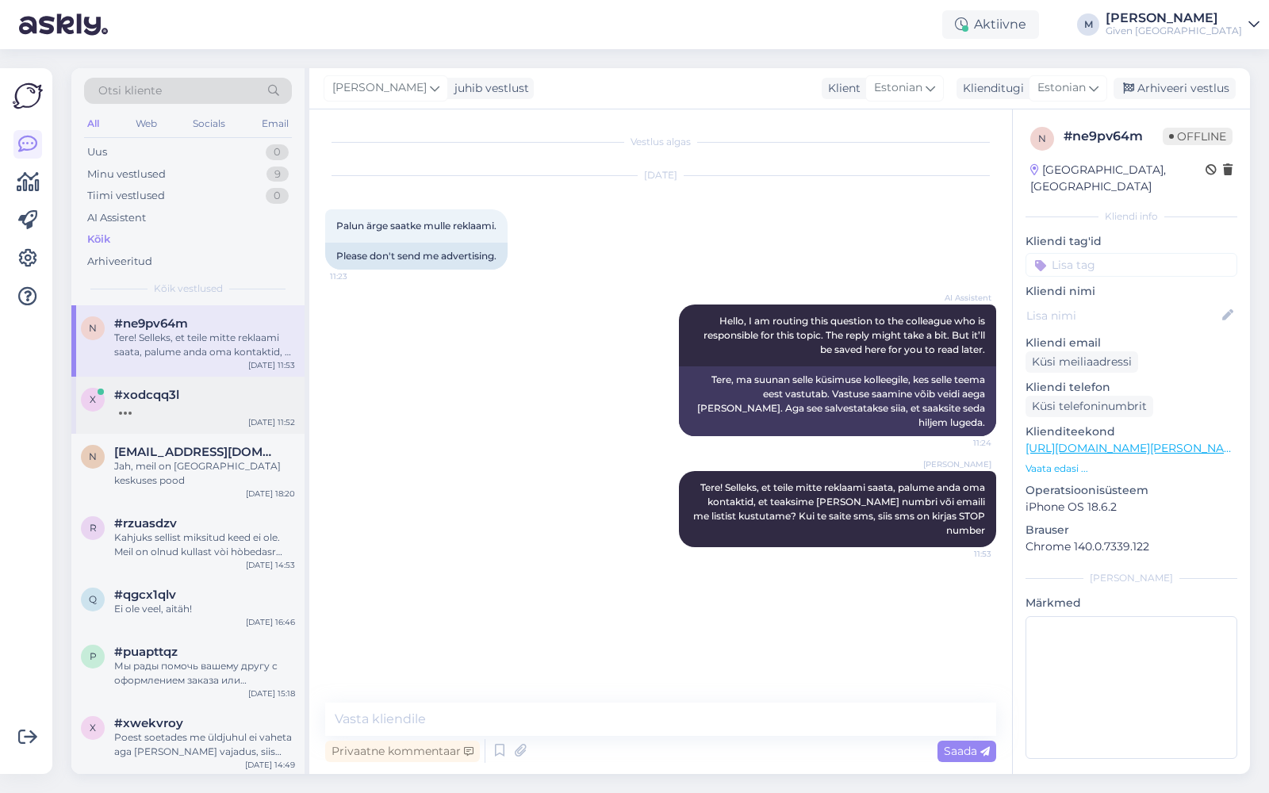
click at [210, 421] on div "x #xodcqq3l Sep 18 11:52" at bounding box center [187, 405] width 233 height 57
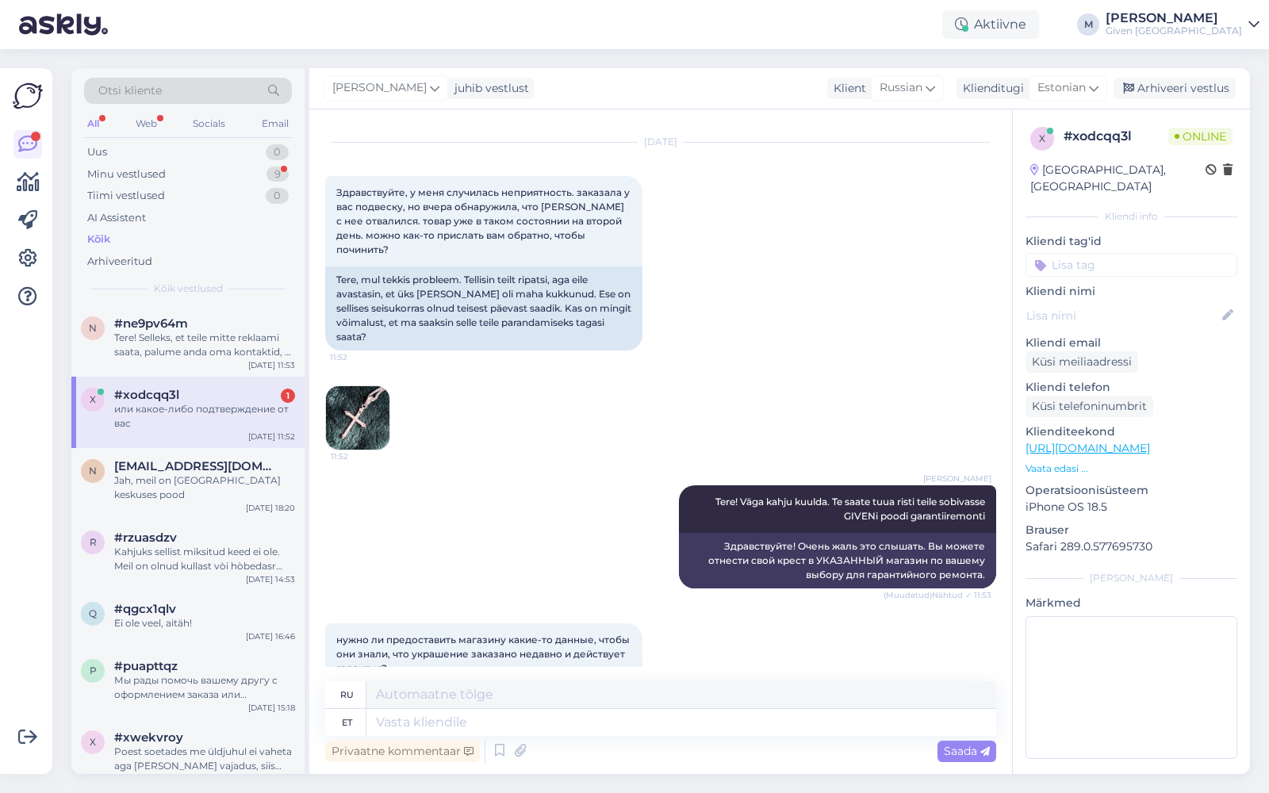
scroll to position [190, 0]
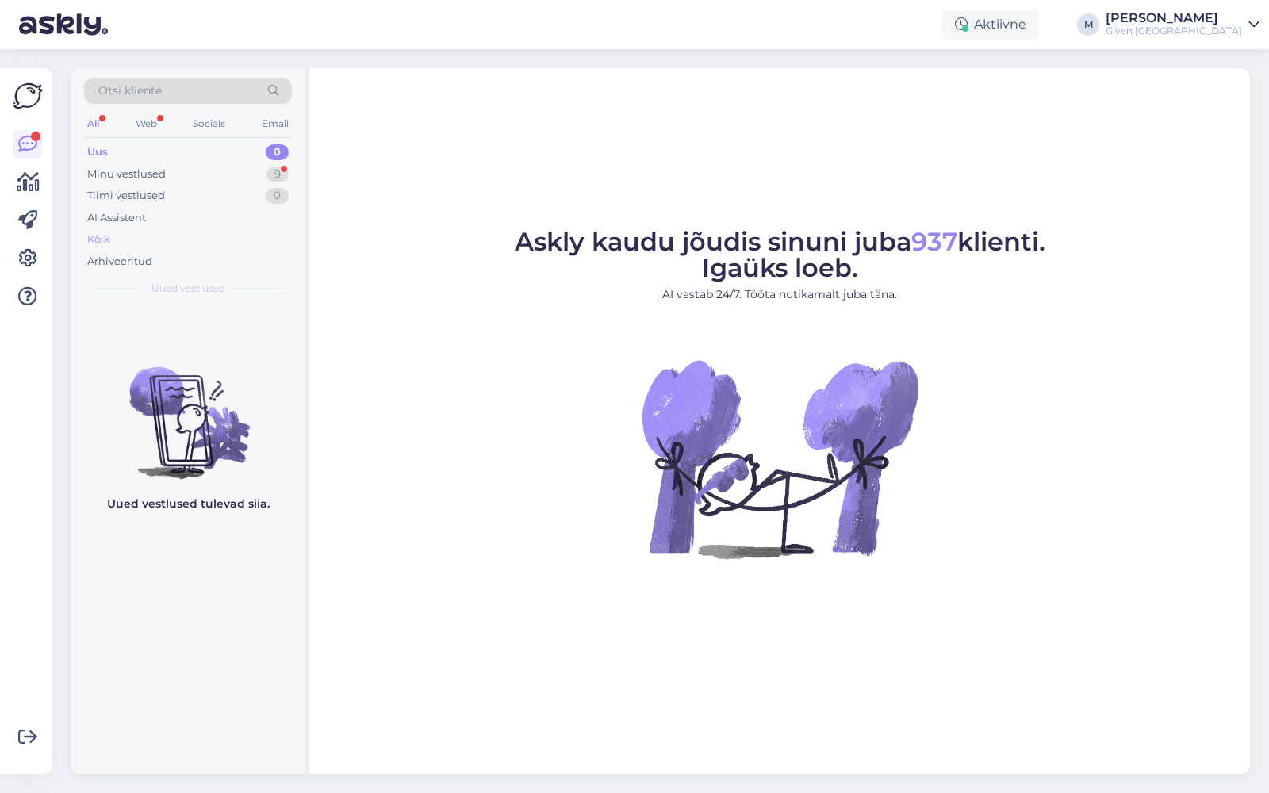
click at [134, 234] on div "Kõik" at bounding box center [188, 239] width 208 height 22
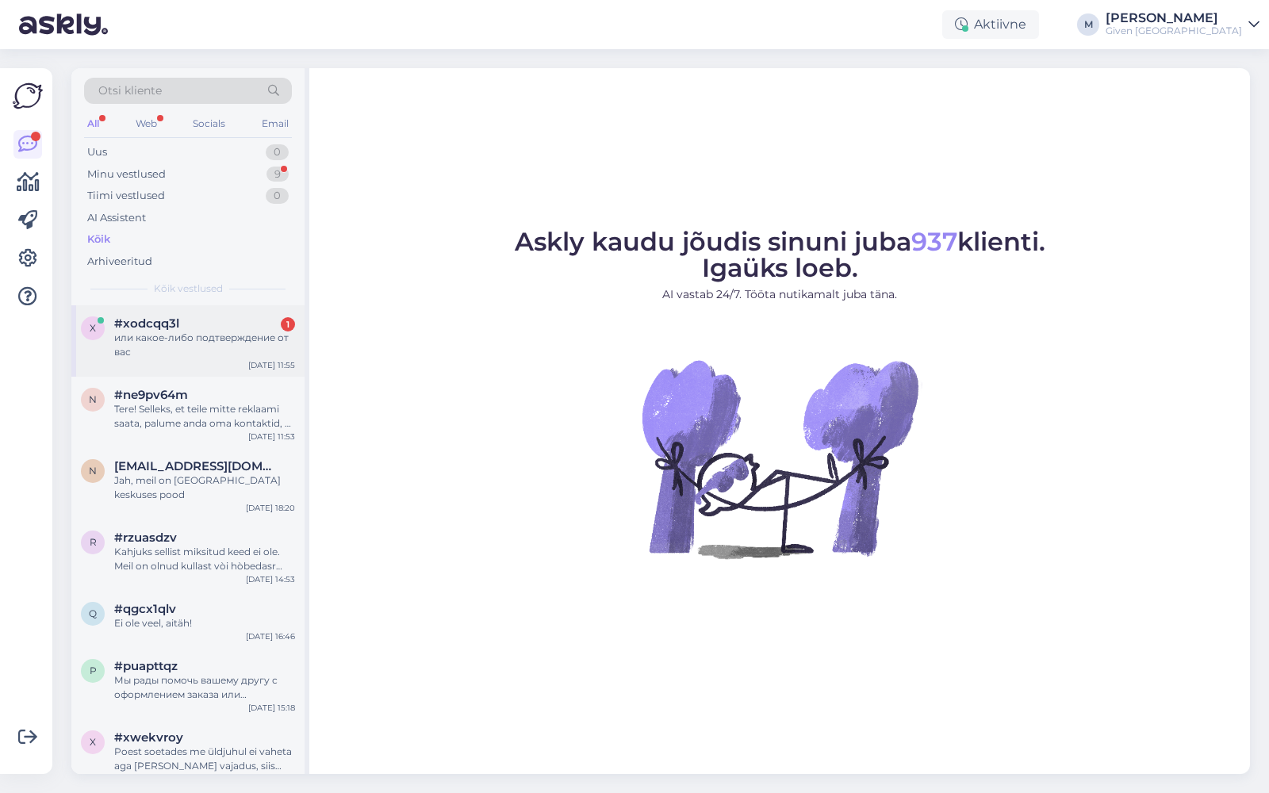
click at [174, 313] on div "x #xodcqq3l 1 или какое-либо подтверждение от вас [DATE] 11:55" at bounding box center [187, 340] width 233 height 71
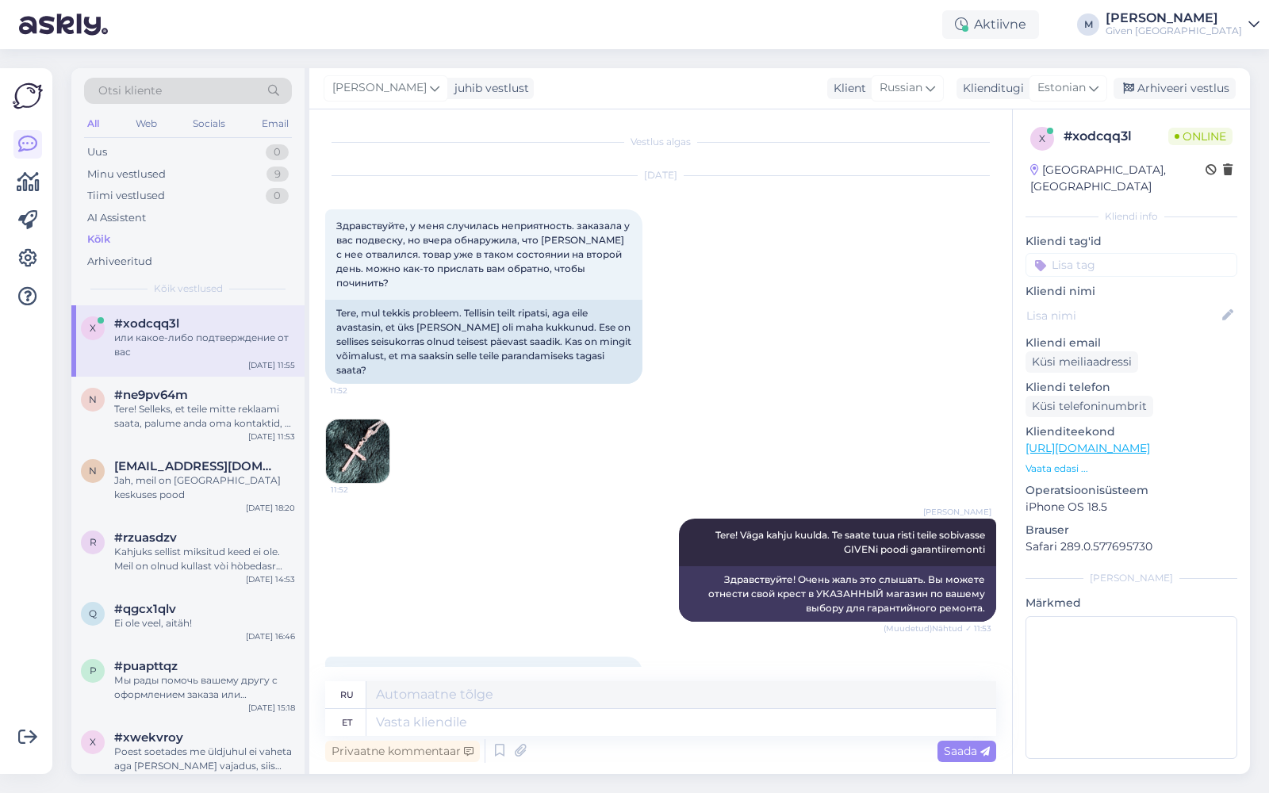
scroll to position [190, 0]
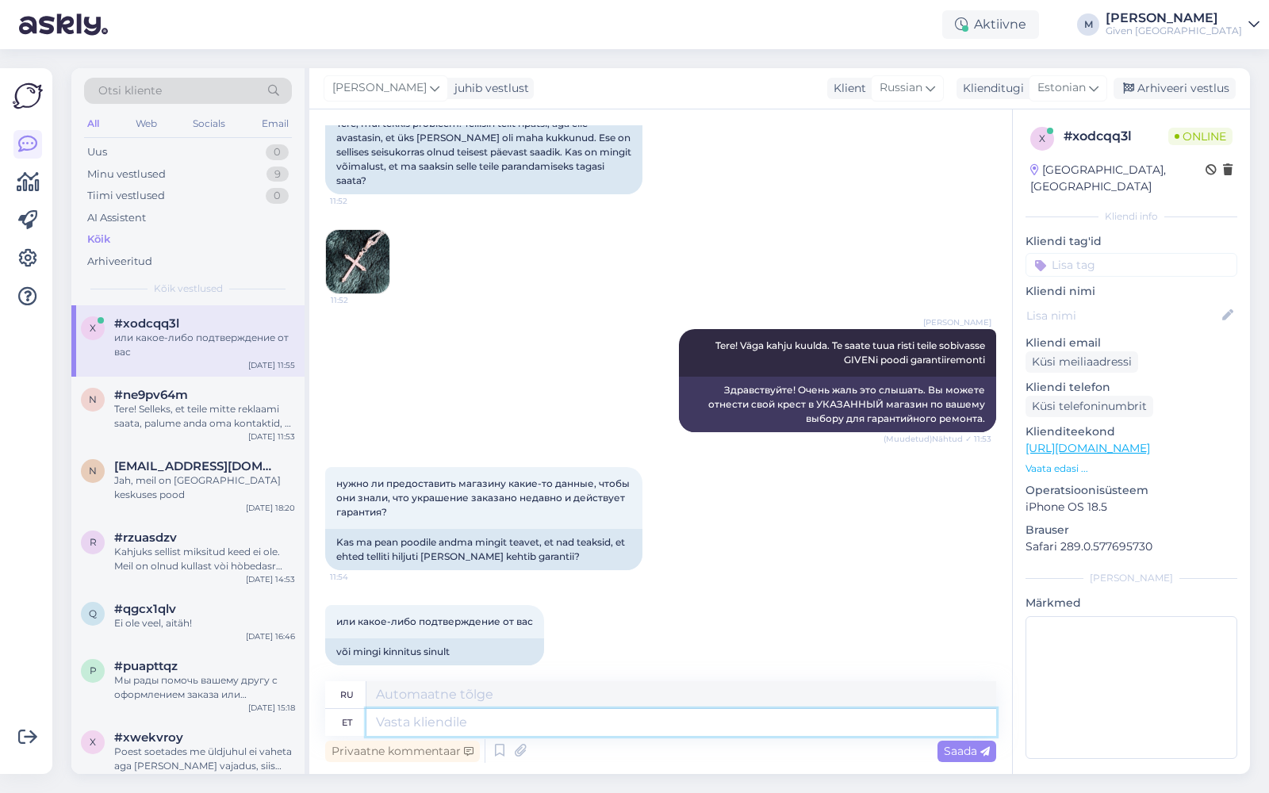
click at [504, 716] on textarea at bounding box center [681, 722] width 630 height 27
type textarea "E"
type textarea "r"
type textarea "te s"
type textarea "ты"
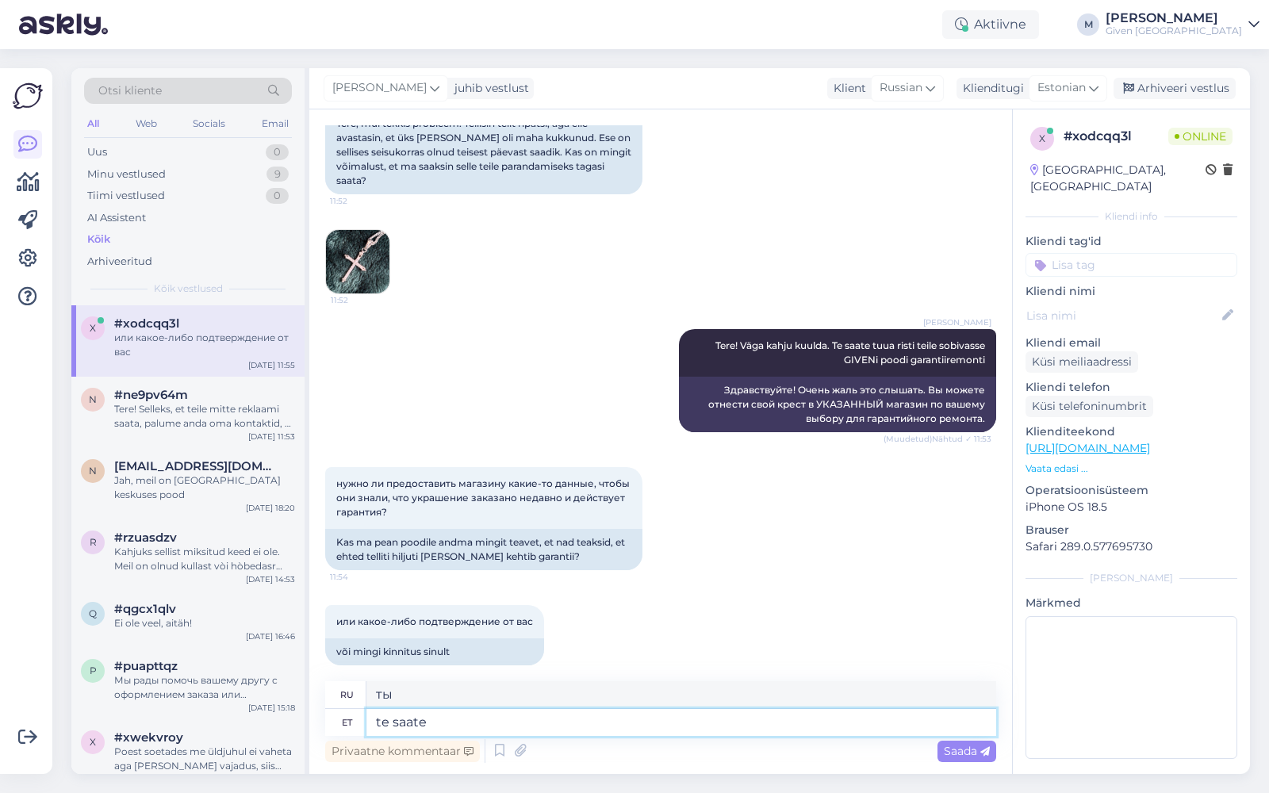
type textarea "te saate ö"
type textarea "ты можешь"
type textarea "te saate öelda oma"
type textarea "ты можешь сказать"
type textarea "te saate öelda oma nim"
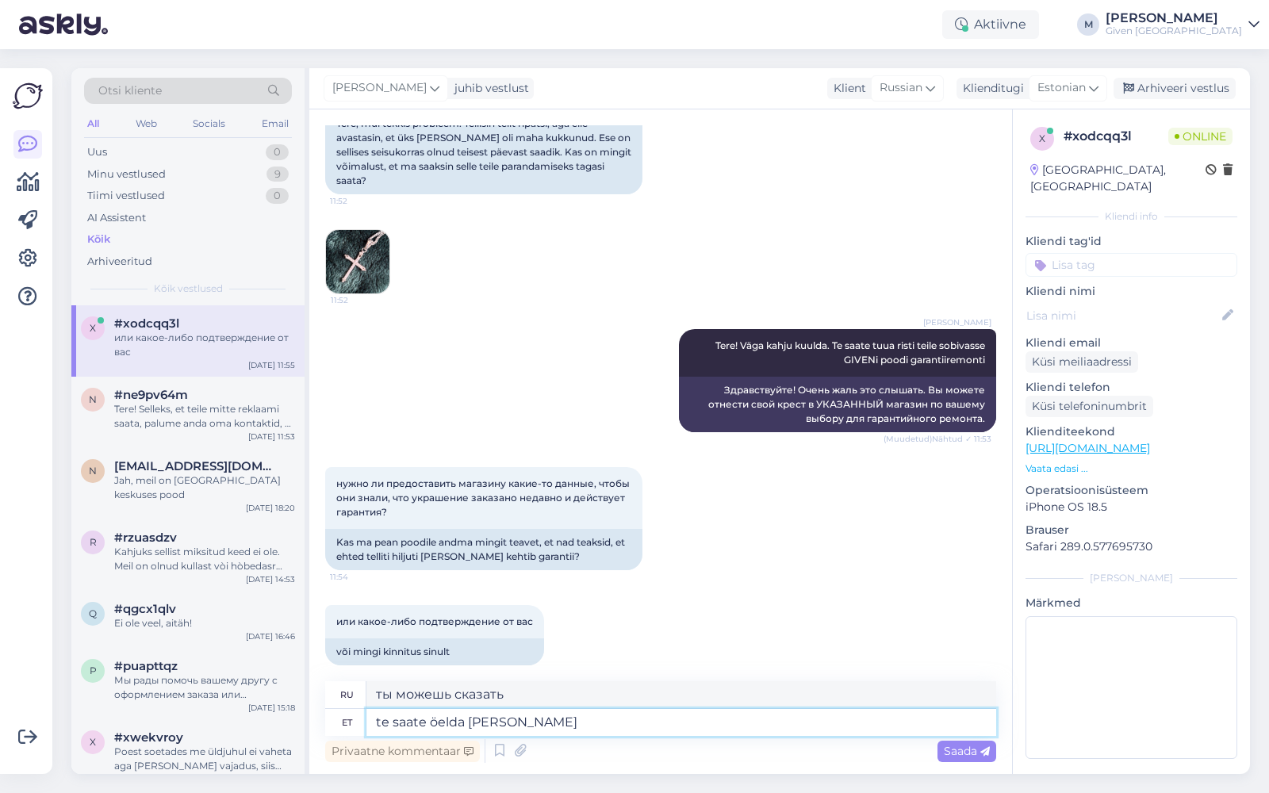
type textarea "ты можешь сказать свое"
type textarea "te saate öelda oma nime ja"
type textarea "ты можешь сказать свое имя"
type textarea "te saate öelda oma nime ja selle"
type textarea "Вы можете сказать свое имя и"
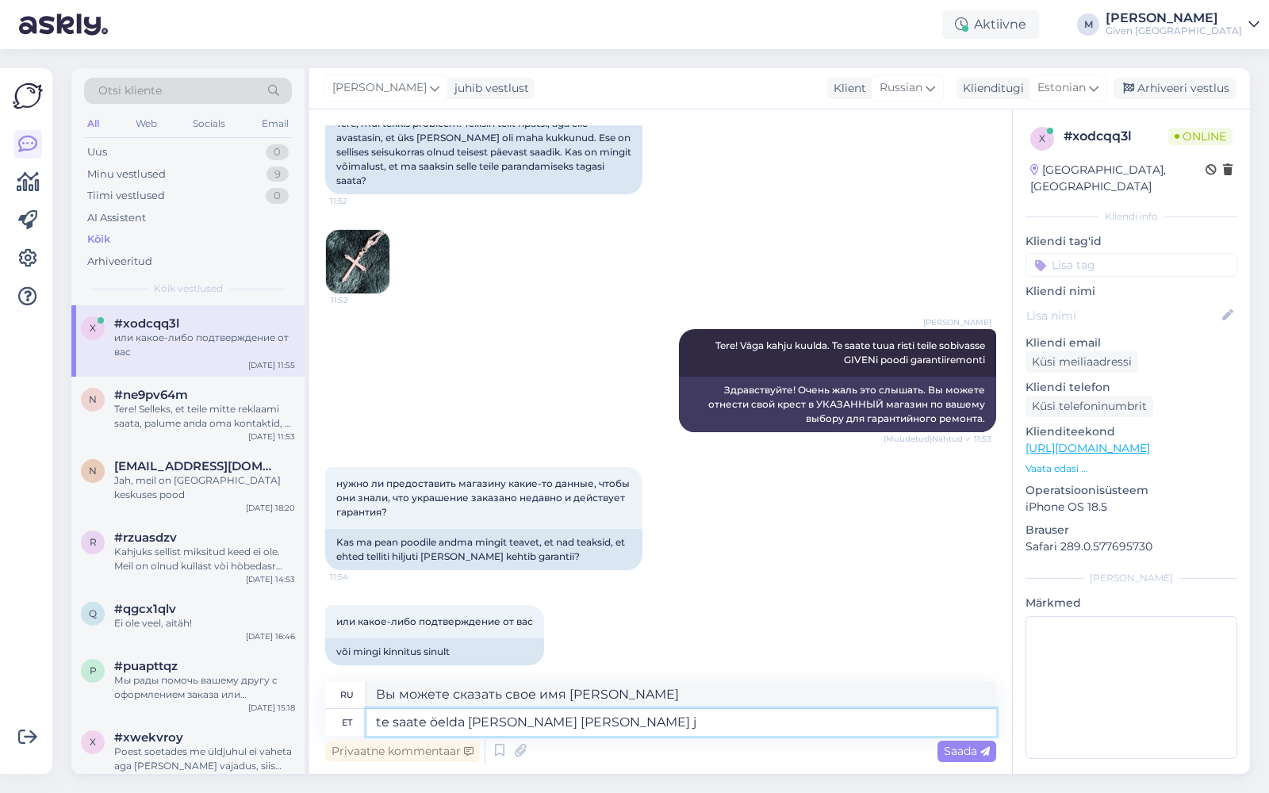
type textarea "te saate öelda oma nime ja selle jä"
type textarea "вы можете сказать свое имя и это"
type textarea "te saate öelda oma nime ja selle järgi l"
type textarea "вы можете сказать свое имя и по нему"
type textarea "te saate öelda oma nime ja selle järgi leame t"
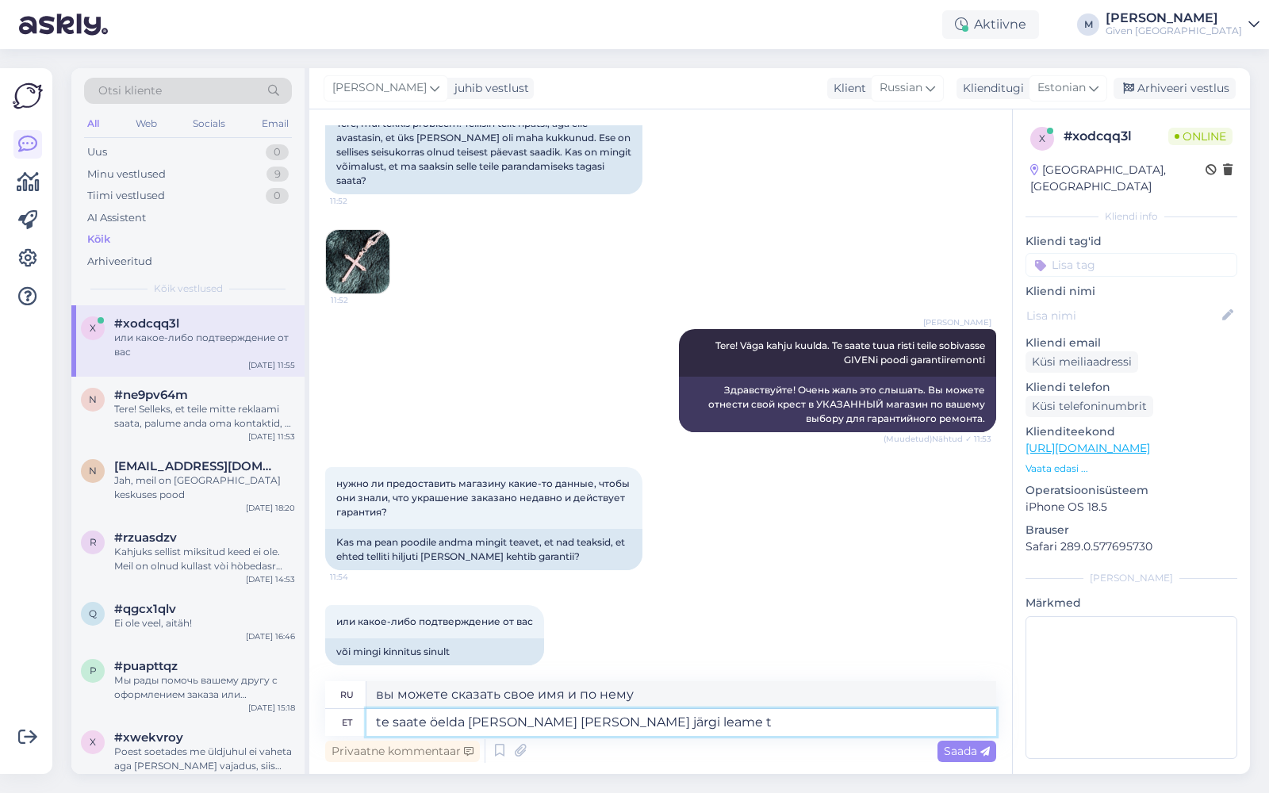
type textarea "Вы можете назвать свое имя, и мы прочтем его соответствующим образом."
type textarea "te saate öelda oma nime ja selle järgi leame teie os"
type textarea "Вы можете назвать свое имя, и мы прочтем его на его основе."
type textarea "te saate öelda oma nime ja selle järgi leame teie ostu üles,"
type textarea "Вы можете назвать свое имя, и мы прочитаем информацию о вашей покупке на его ос…"
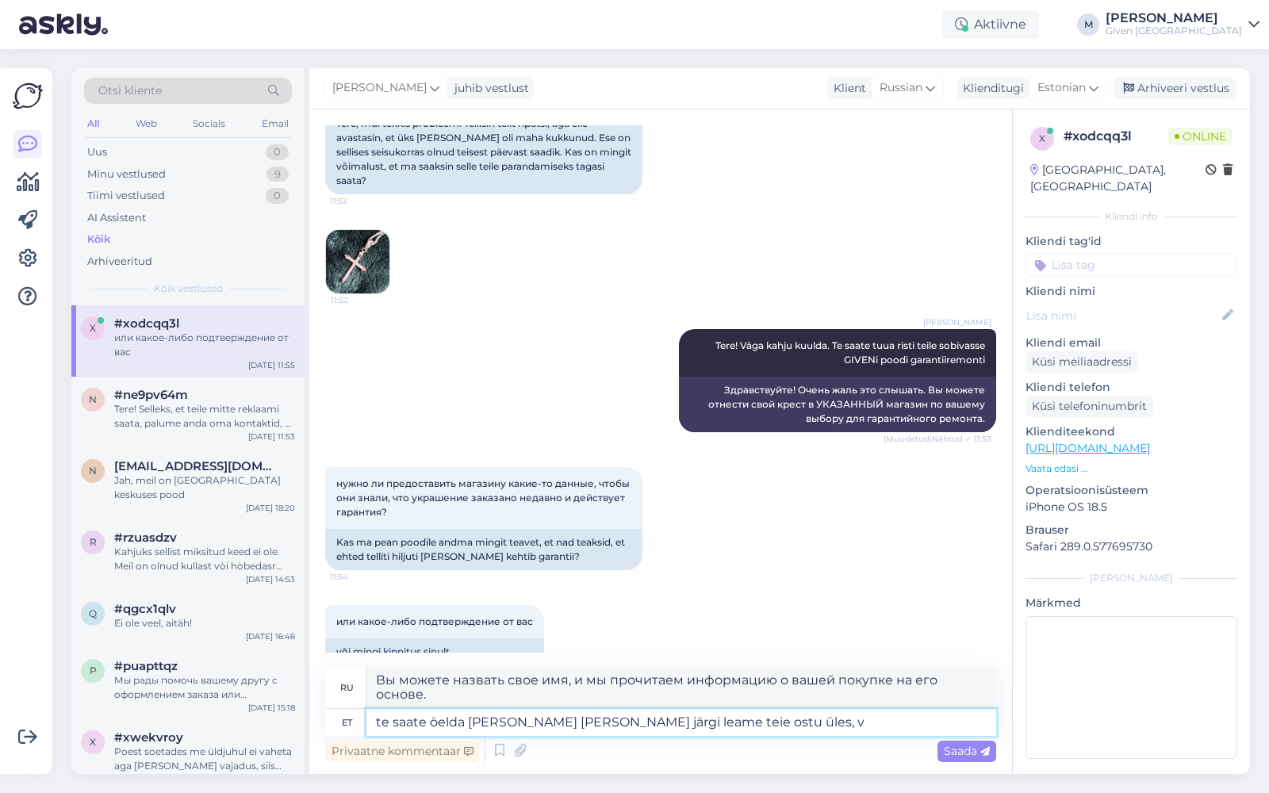
type textarea "te saate öelda oma nime ja selle järgi leame teie ostu üles, võ"
type textarea "Вы можете назвать свое имя, и мы найдем вашу покупку на его основе,"
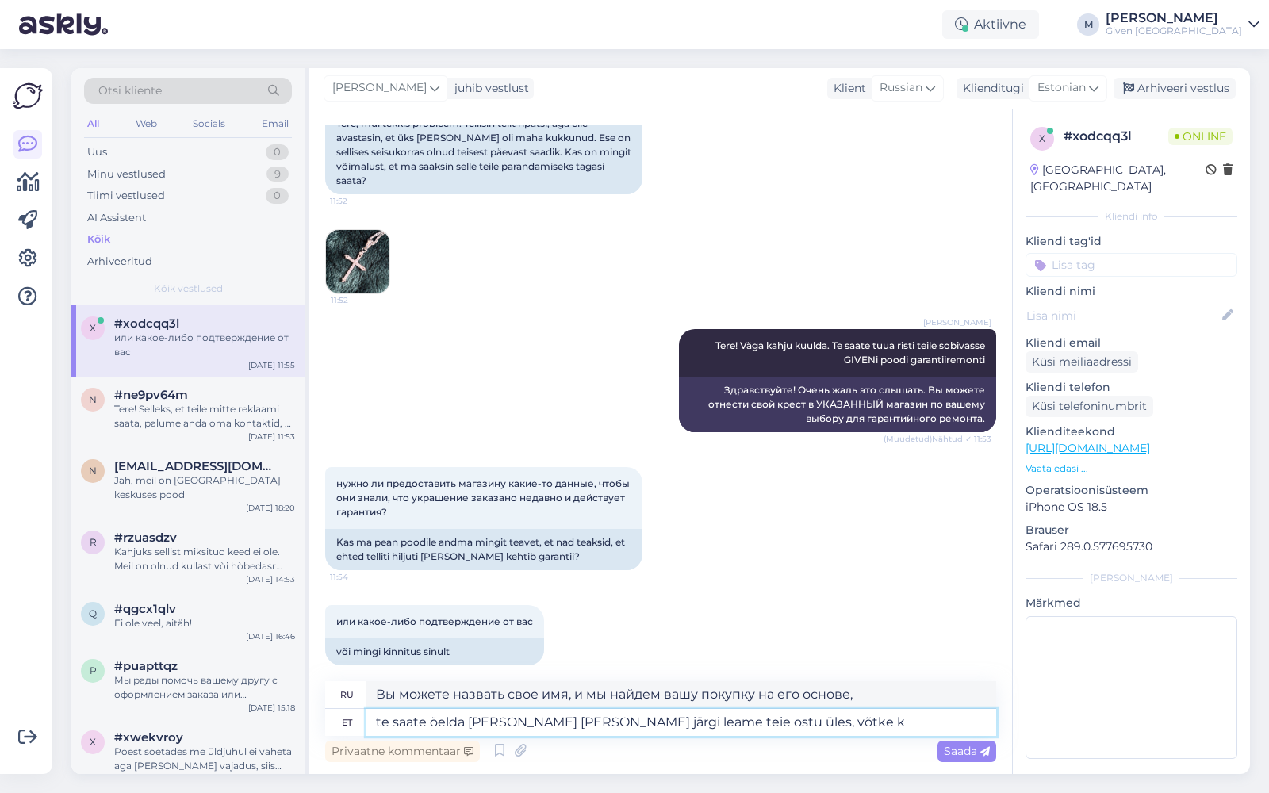
type textarea "te saate öelda oma nime ja selle järgi leame teie ostu üles, võtke ka"
type textarea "Вы можете назвать свое имя, и мы составим список вашей покупки на его основе, п…"
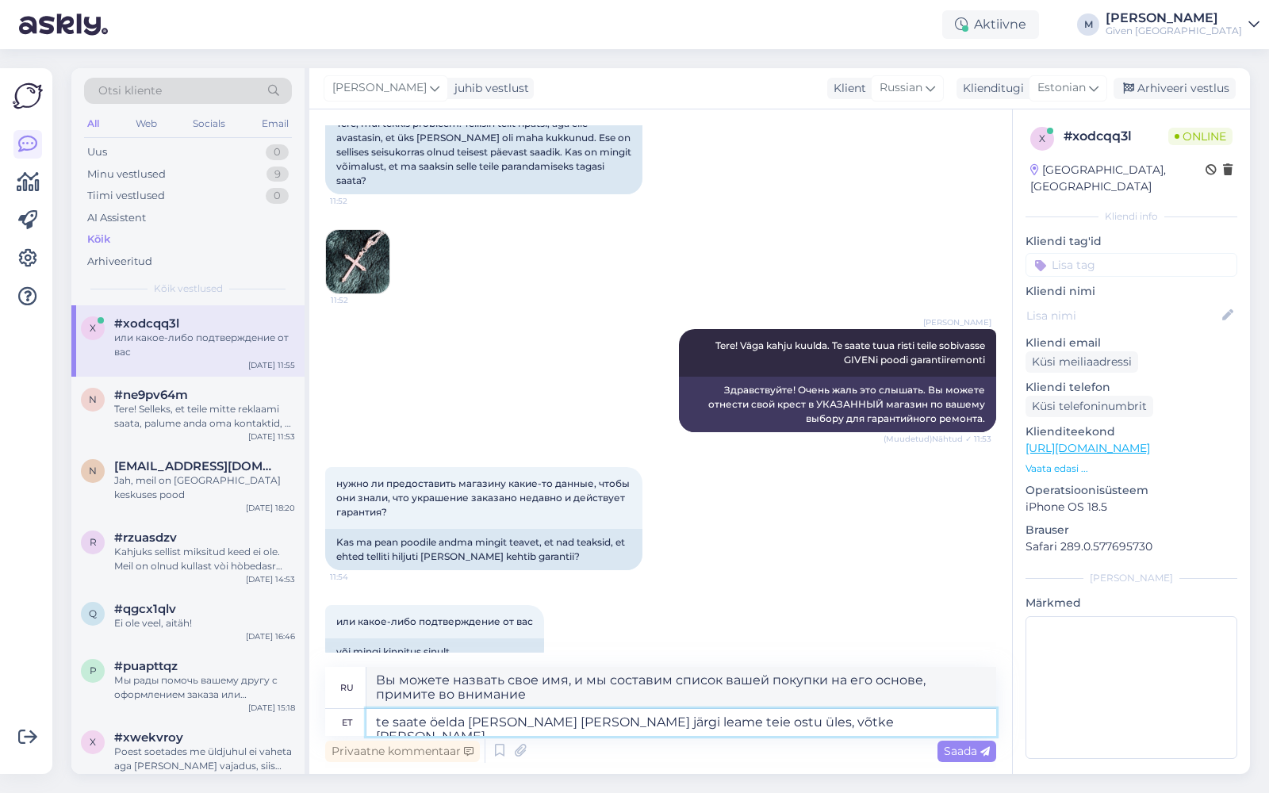
type textarea "te saate öelda oma nime ja selle järgi leame teie ostu üles, võtke kaasa ka"
type textarea "Вы можете назвать свое имя, и мы составим список вашей покупки на его основе, в…"
type textarea "te saate öelda oma nime ja selle järgi leame teie ostu üles, võtke kaasa ka hin"
type textarea "Вы можете назвать свое имя, и мы составим список вашей покупки на его основе. П…"
type textarea "te saate öelda oma nime ja selle järgi leame teie ostu üles, võtke kaasa ka hin…"
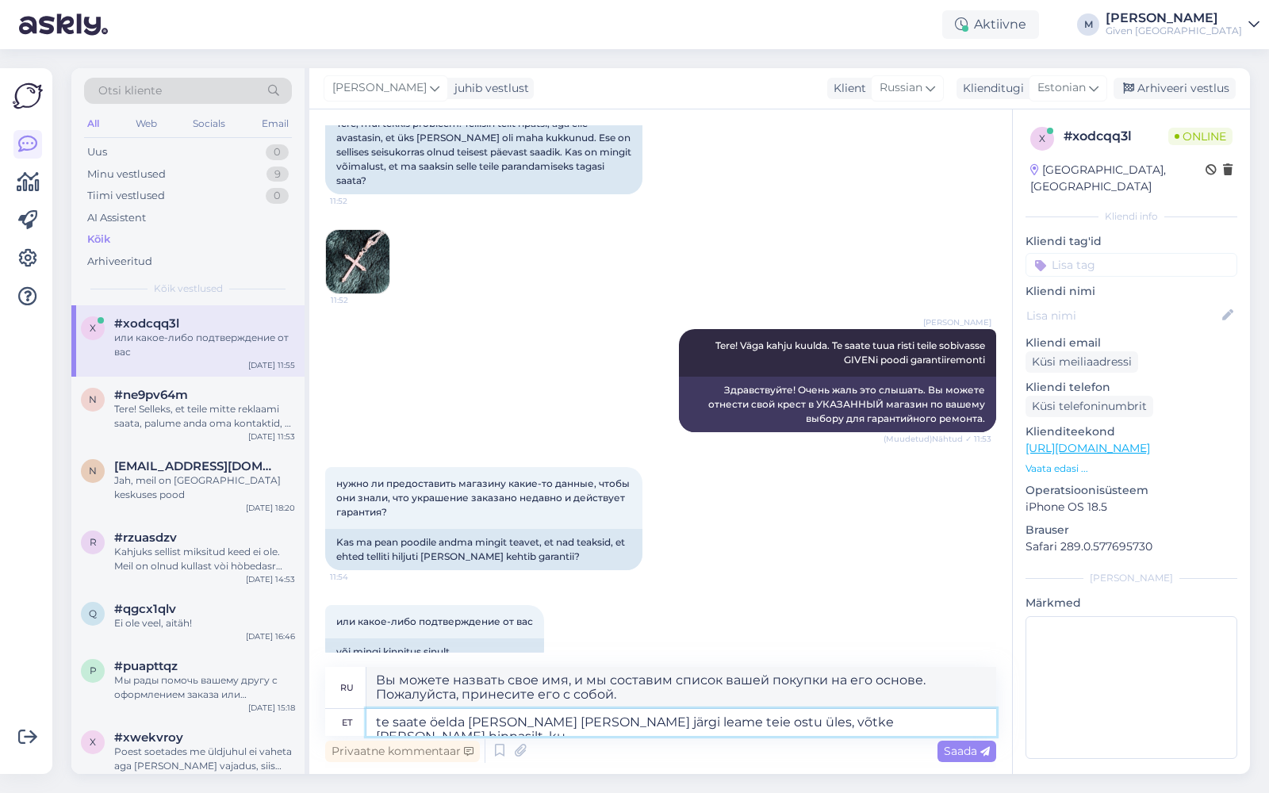
type textarea "Вы можете назвать свое имя и мы найдем по нему вашу покупку, возьмите с собой ц…"
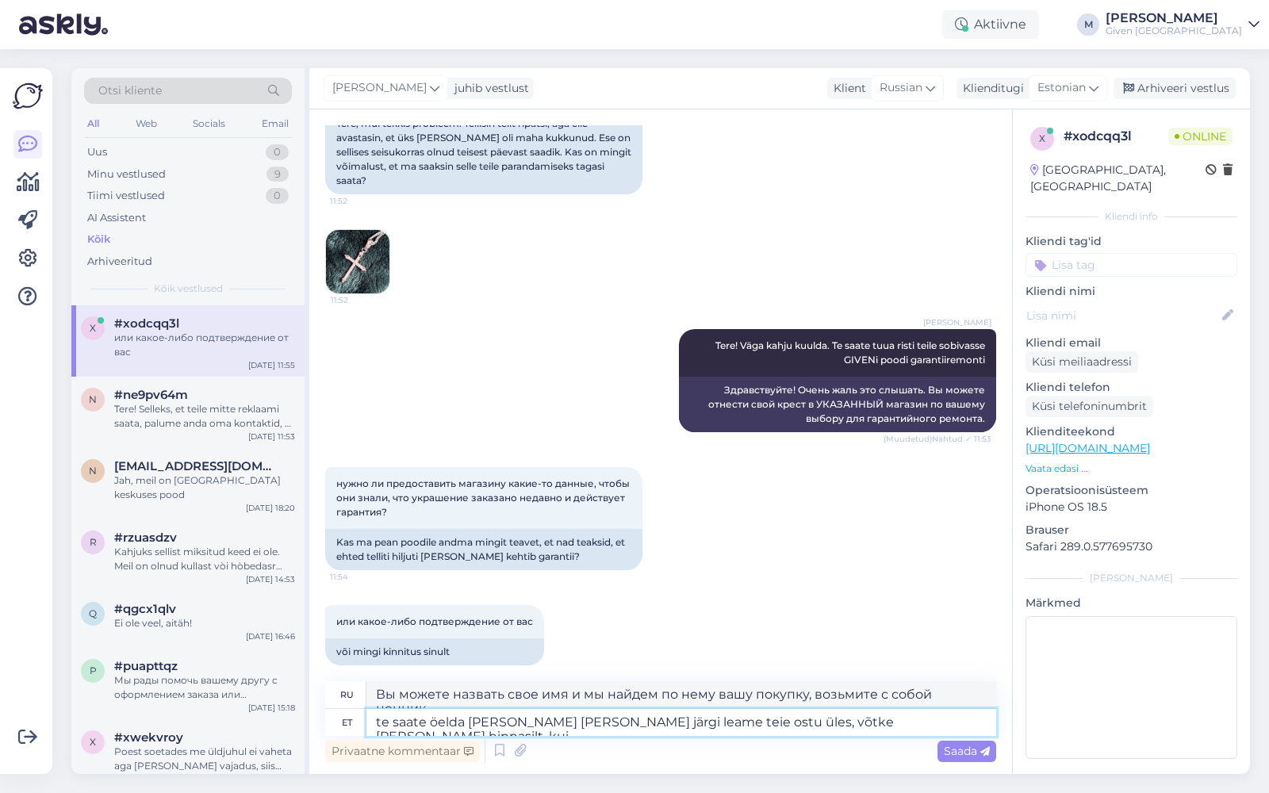
type textarea "te saate öelda oma nime ja selle järgi leame teie ostu üles, võtke kaasa ka hin…"
type textarea "Вы можете назвать свое имя, и мы перечислим вашу покупку, пожалуйста, также при…"
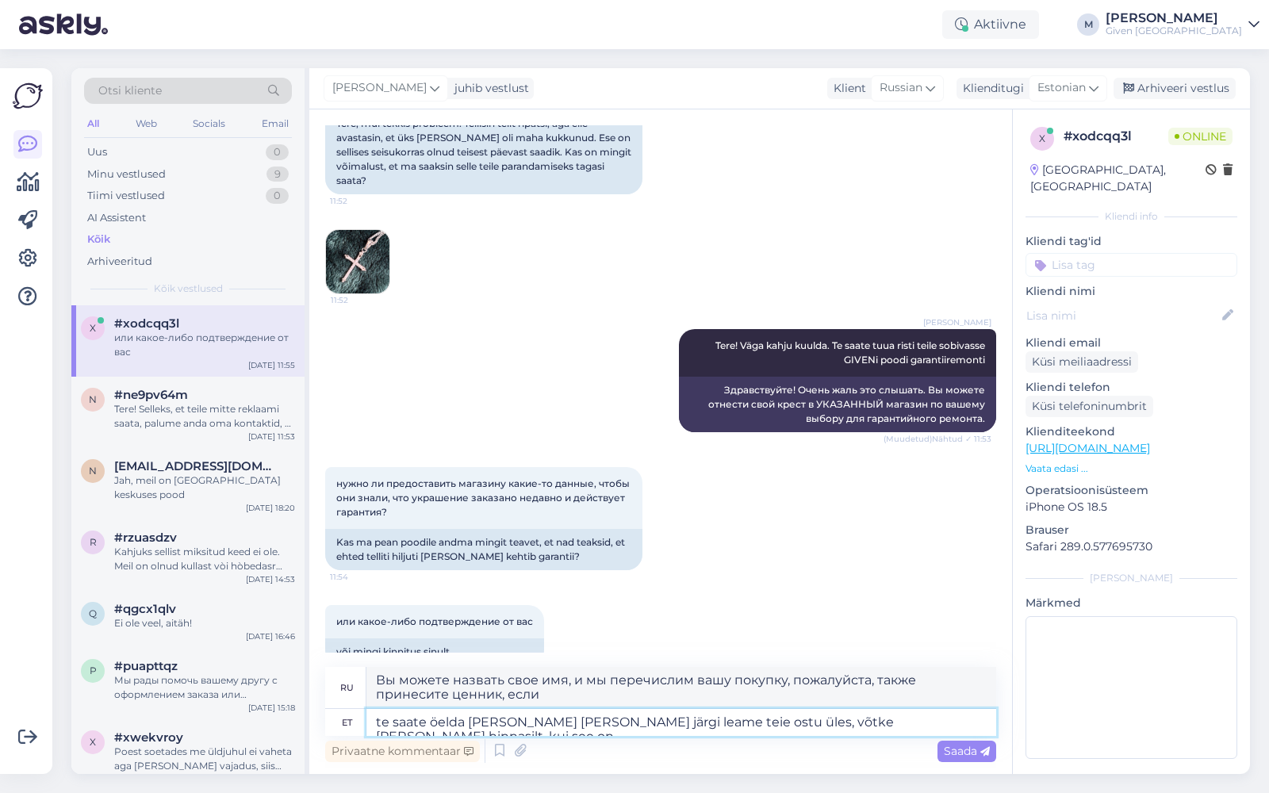
type textarea "te saate öelda oma nime ja selle järgi leame teie ostu üles, võtke kaasa ka hin…"
type textarea "Вы можете назвать свое имя и мы найдем по нему вашу покупку, также принесите це…"
type textarea "te saate öelda oma nime ja selle järgi leame teie ostu üles, võtke kaasa ka hin…"
type textarea "Назовите свое имя, и мы составим список вашей покупки на его основе. Также прин…"
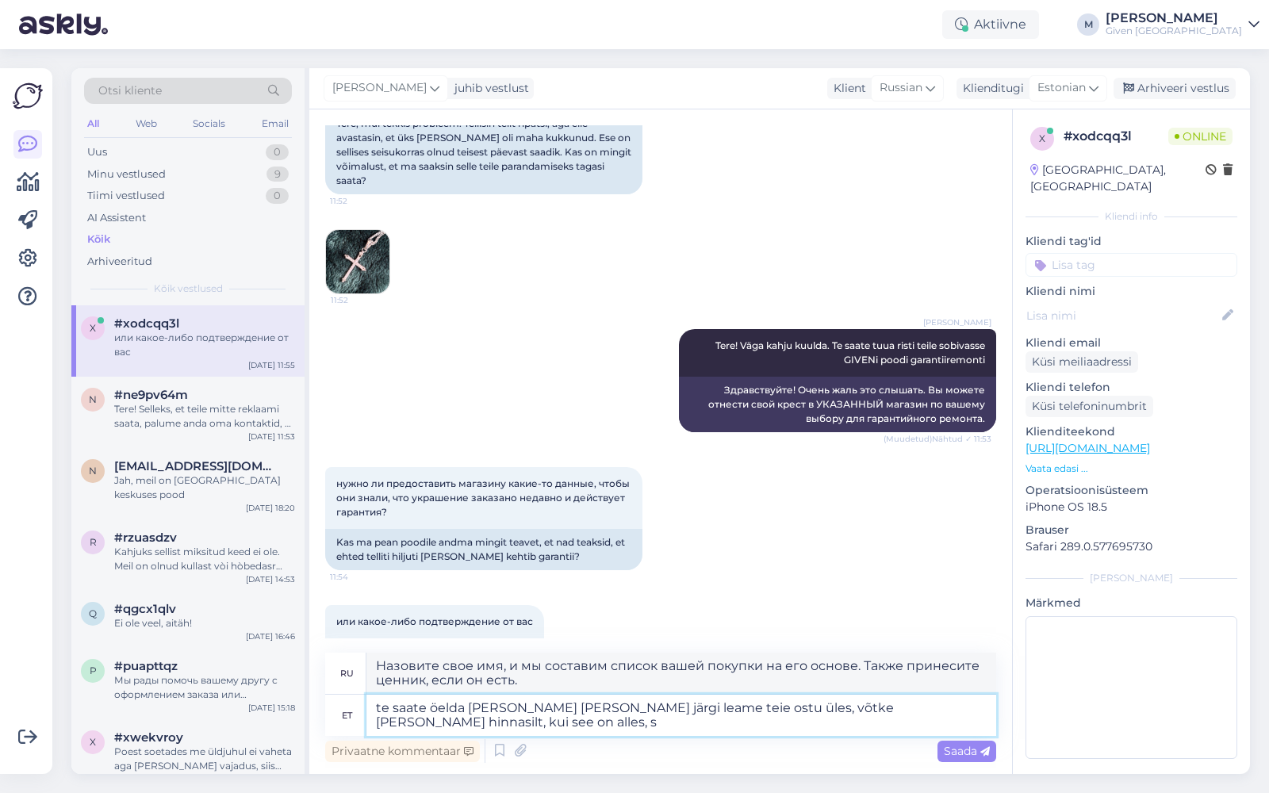
type textarea "te saate öelda oma nime ja selle järgi leame teie ostu üles, võtke kaasa ka hin…"
type textarea "Назовите свое имя, и мы найдем по нему вашу покупку, возьмите с собой ценник, е…"
type textarea "te saate öelda oma nime ja selle järgi leame teie ostu üles, võtke kaasa ka hin…"
type textarea "Назовите своё имя, и мы найдём вашу покупку. Пожалуйста, также возьмите с собой…"
type textarea "te saate öelda oma nime ja selle järgi leame teie ostu üles, võtke kaasa ka hin…"
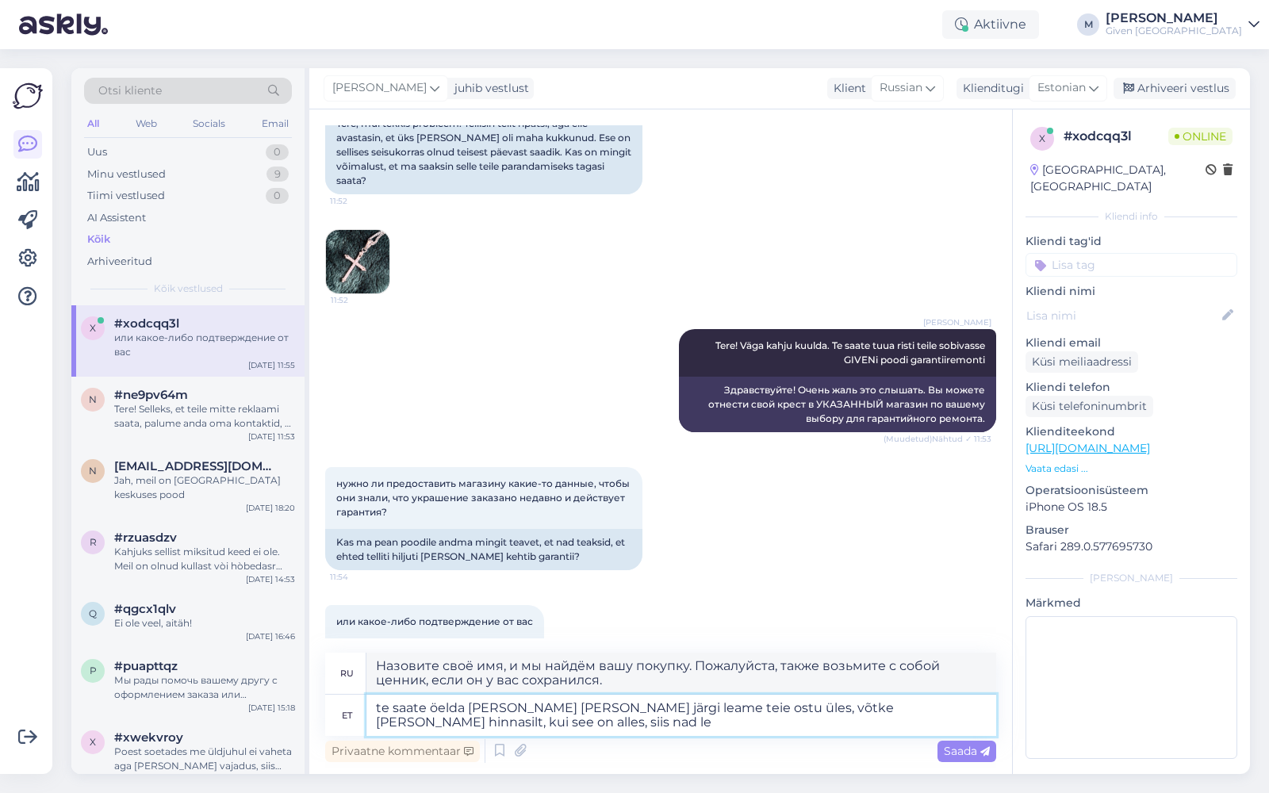
type textarea "Вы можете назвать свое имя, и мы найдем по нему вашу покупку, возьмите с собой …"
type textarea "te saate öelda oma nime ja selle järgi leame teie ostu üles, võtke kaasa ka hin…"
type textarea "Назовите своё имя, и мы найдём вашу покупку по нему. Возьмите с собой ценник: е…"
type textarea "te saate öelda oma nime ja selle järgi leame teie ostu üles, võtke kaasa ka hin…"
type textarea "Назовите своё имя, и мы найдём вашу покупку по нему. Возьмите с собой ценник: е…"
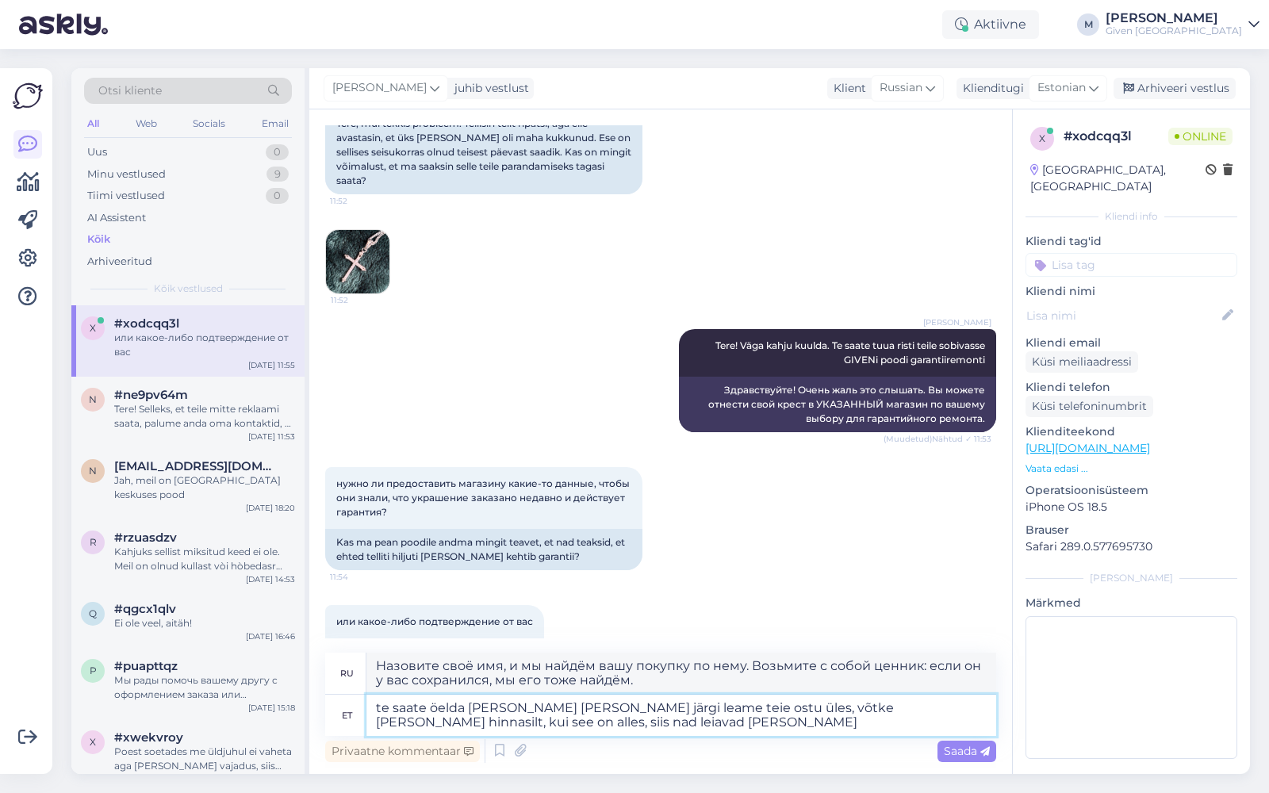
type textarea "te saate öelda oma nime ja selle järgi leame teie ostu üles, võtke kaasa ka hin…"
type textarea "Вы можете назвать свое имя, и мы найдем вашу покупку по нему, возьмите с собой …"
type textarea "te saate öelda oma nime ja selle järgi leame teie ostu üles, võtke kaasa ka hin…"
type textarea "Вы можете назвать свое имя, и мы найдем вашу покупку по нему, возьмите с собой …"
type textarea "te saate öelda oma nime ja selle järgi leame teie ostu üles, võtke kaasa ka hin…"
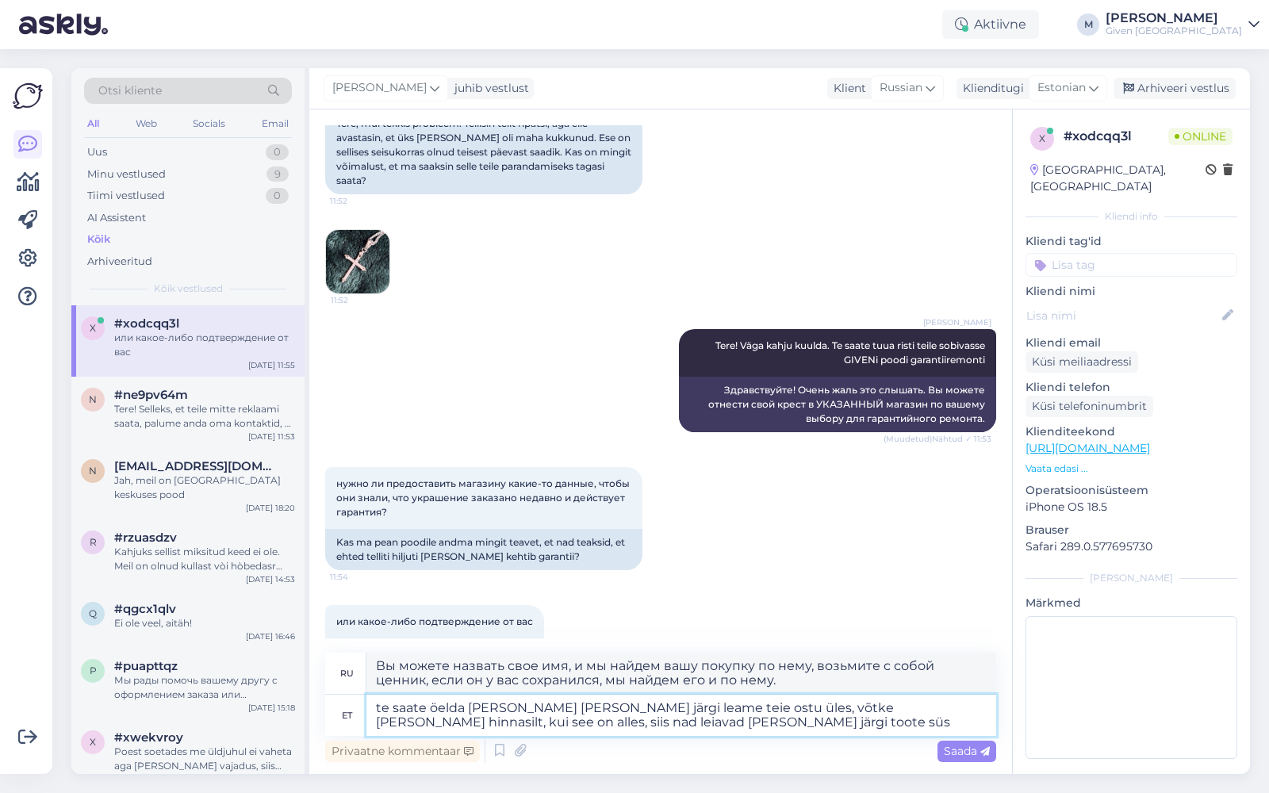
type textarea "Назовите своё имя, и мы найдём вашу покупку по нему. Возьмите с собой ценник. Е…"
type textarea "te saate öelda oma nime ja selle järgi leame teie ostu üles, võtke kaasa ka hin…"
type textarea "Назовите своё имя, и мы найдём вашу покупку по нему. Возьмите с собой ценник. Е…"
type textarea "te saate öelda oma nime ja selle järgi leame teie ostu üles, võtke kaasa ka hin…"
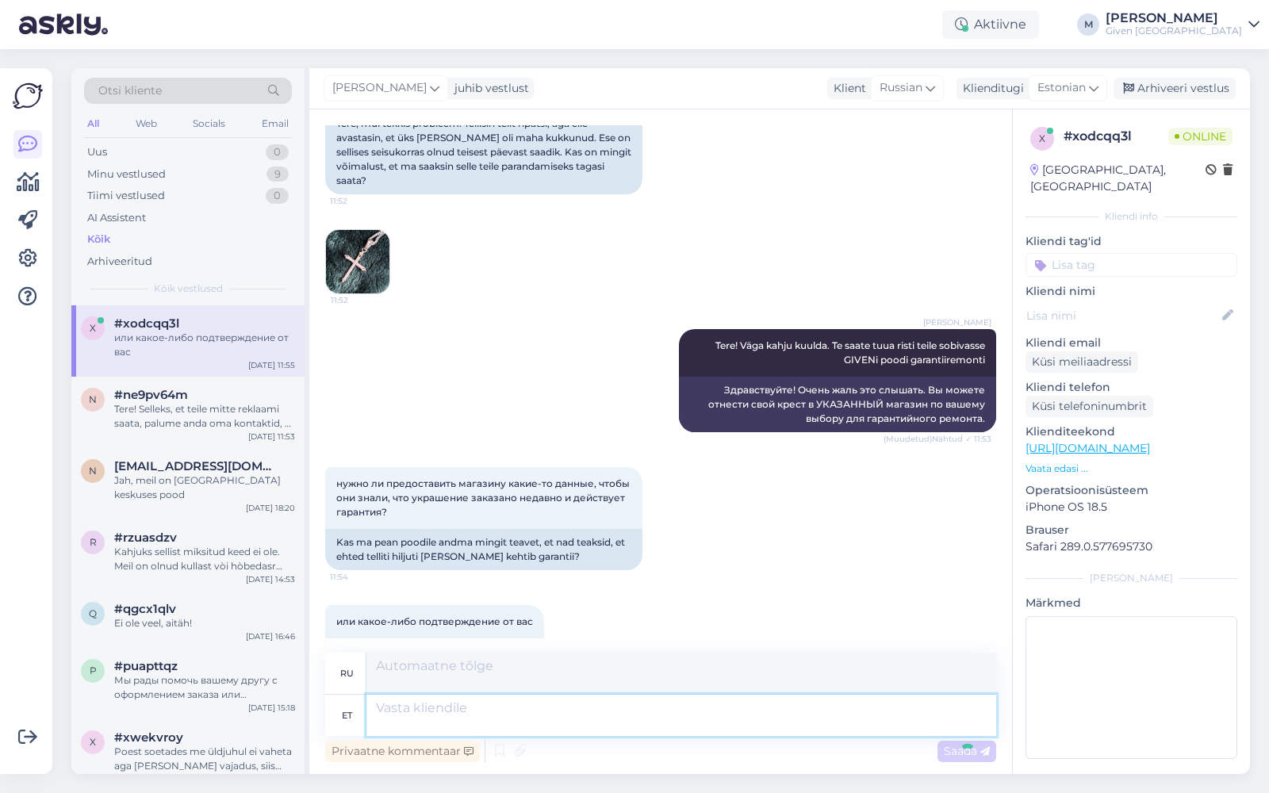
scroll to position [342, 0]
